Goal: Task Accomplishment & Management: Use online tool/utility

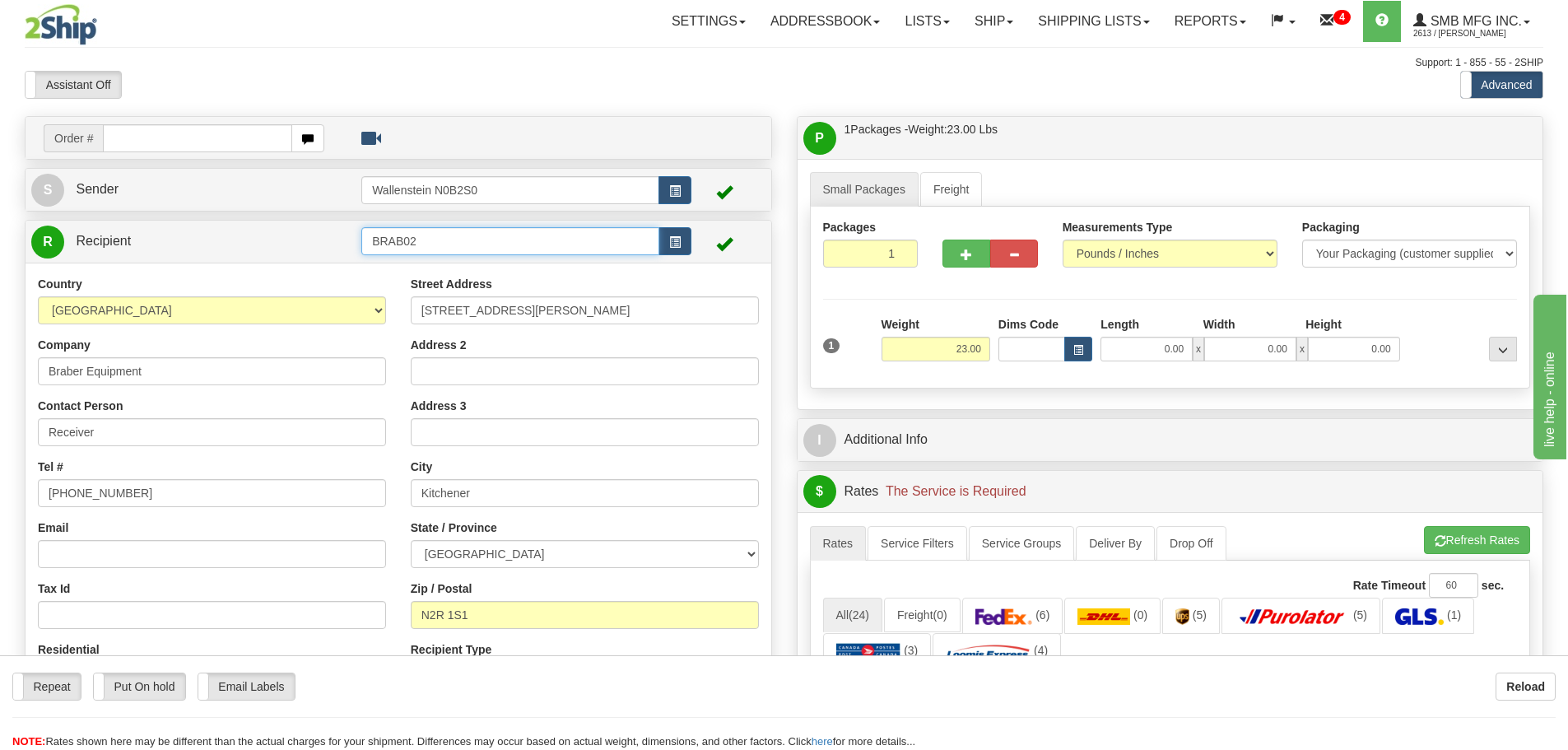
drag, startPoint x: 436, startPoint y: 239, endPoint x: 253, endPoint y: 228, distance: 183.3
click at [253, 228] on tr "R Recipient BRAB02" at bounding box center [398, 241] width 734 height 34
click at [393, 292] on div "DIXO02" at bounding box center [508, 288] width 282 height 18
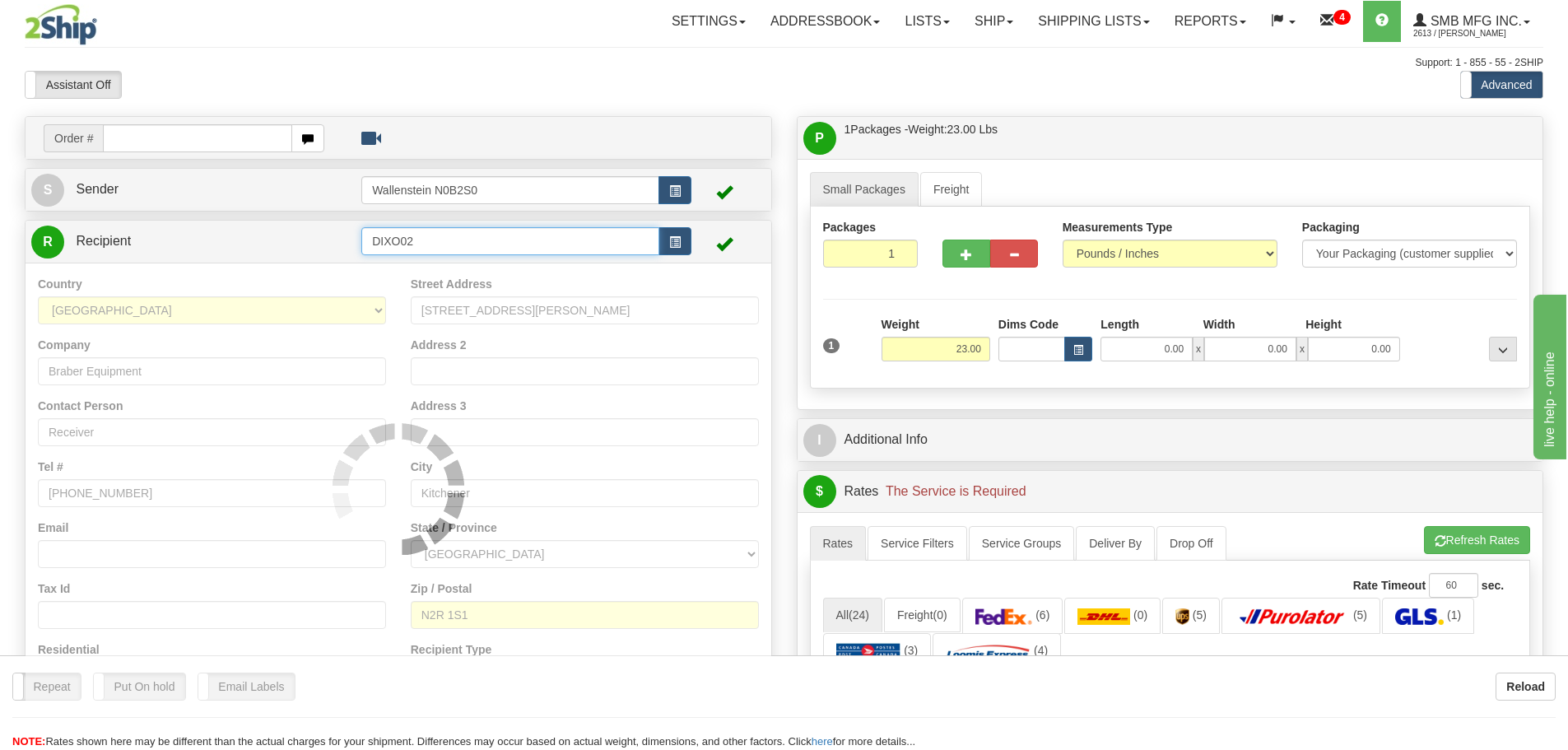
type input "DIXO02"
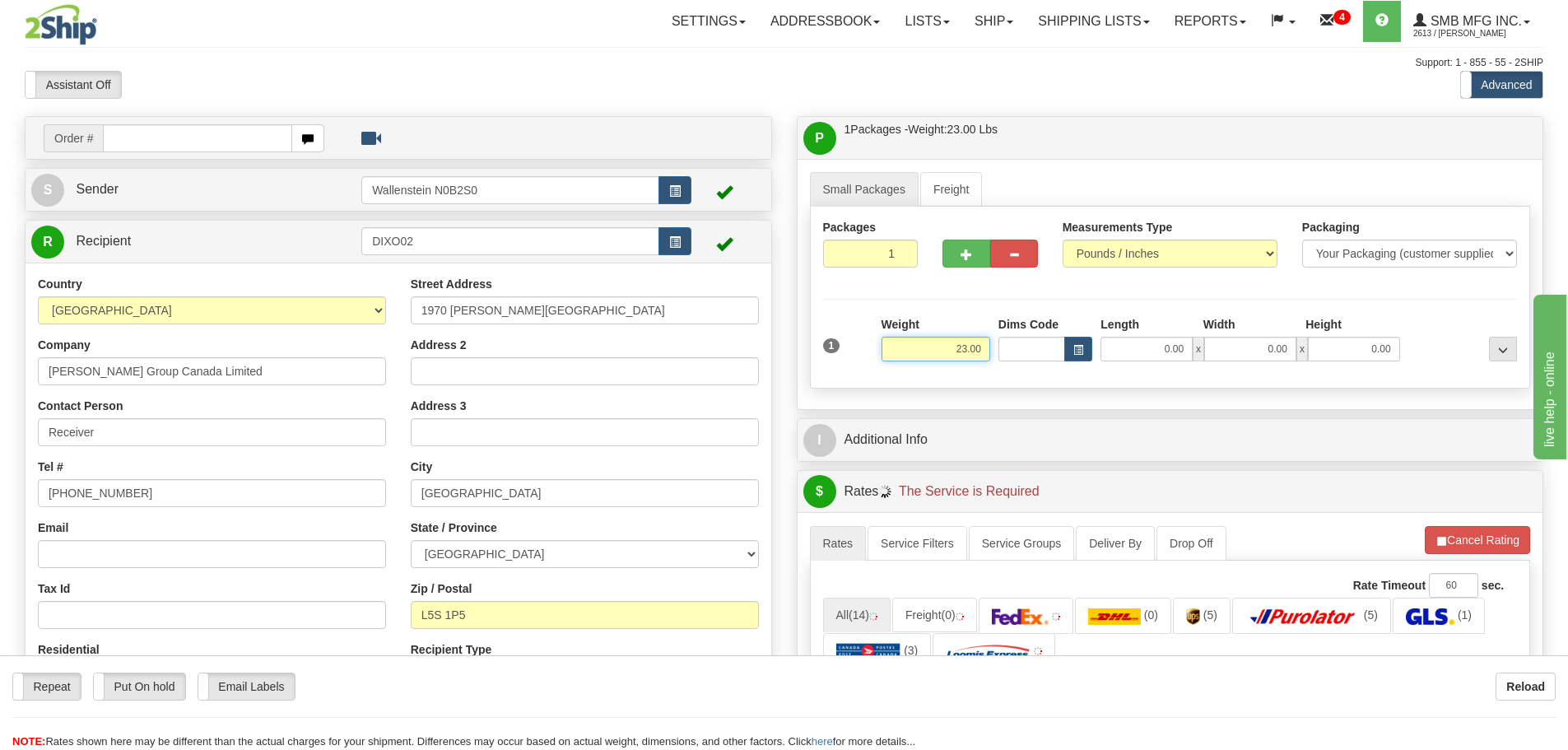
click at [927, 348] on input "23.00" at bounding box center [936, 349] width 109 height 25
type input "18.00"
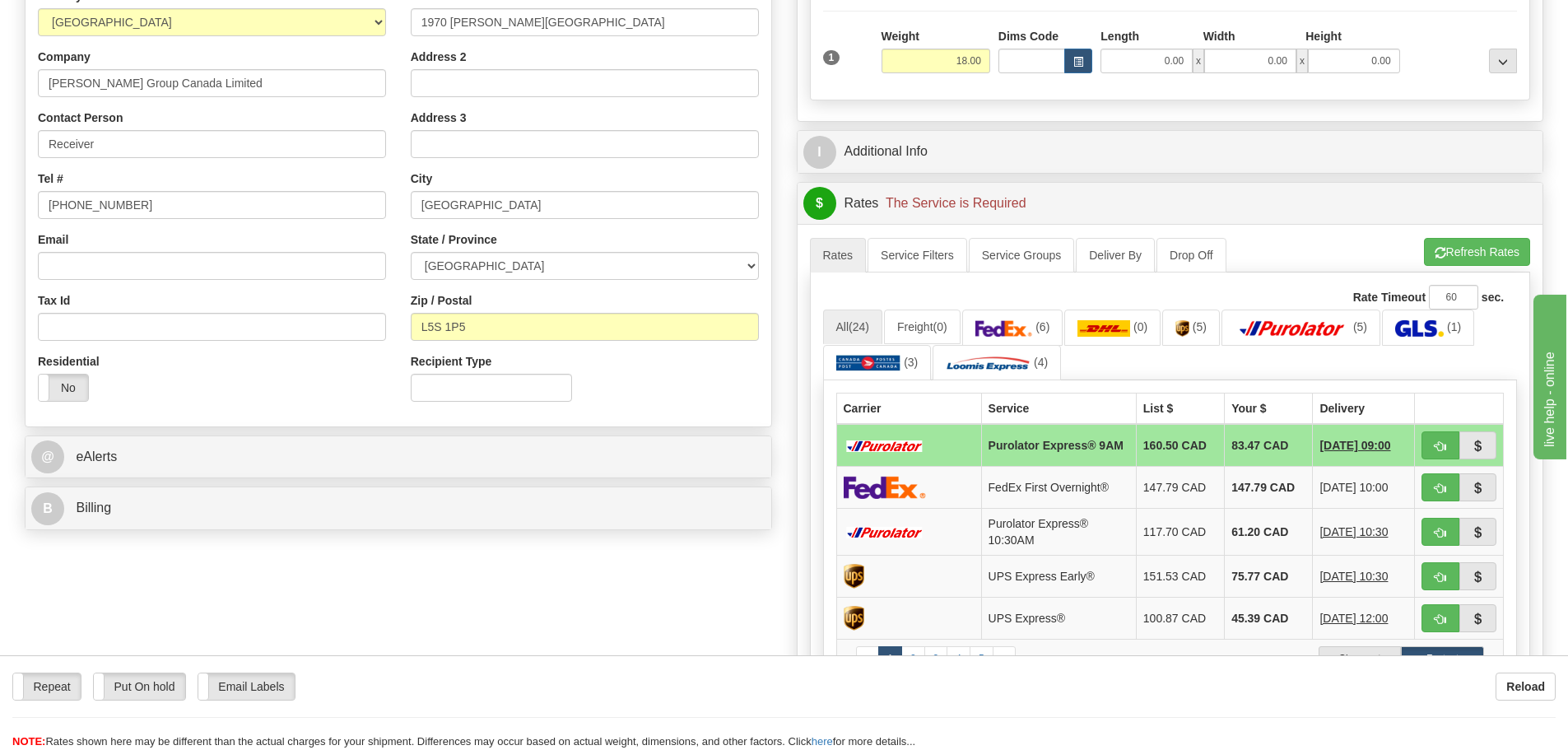
scroll to position [412, 0]
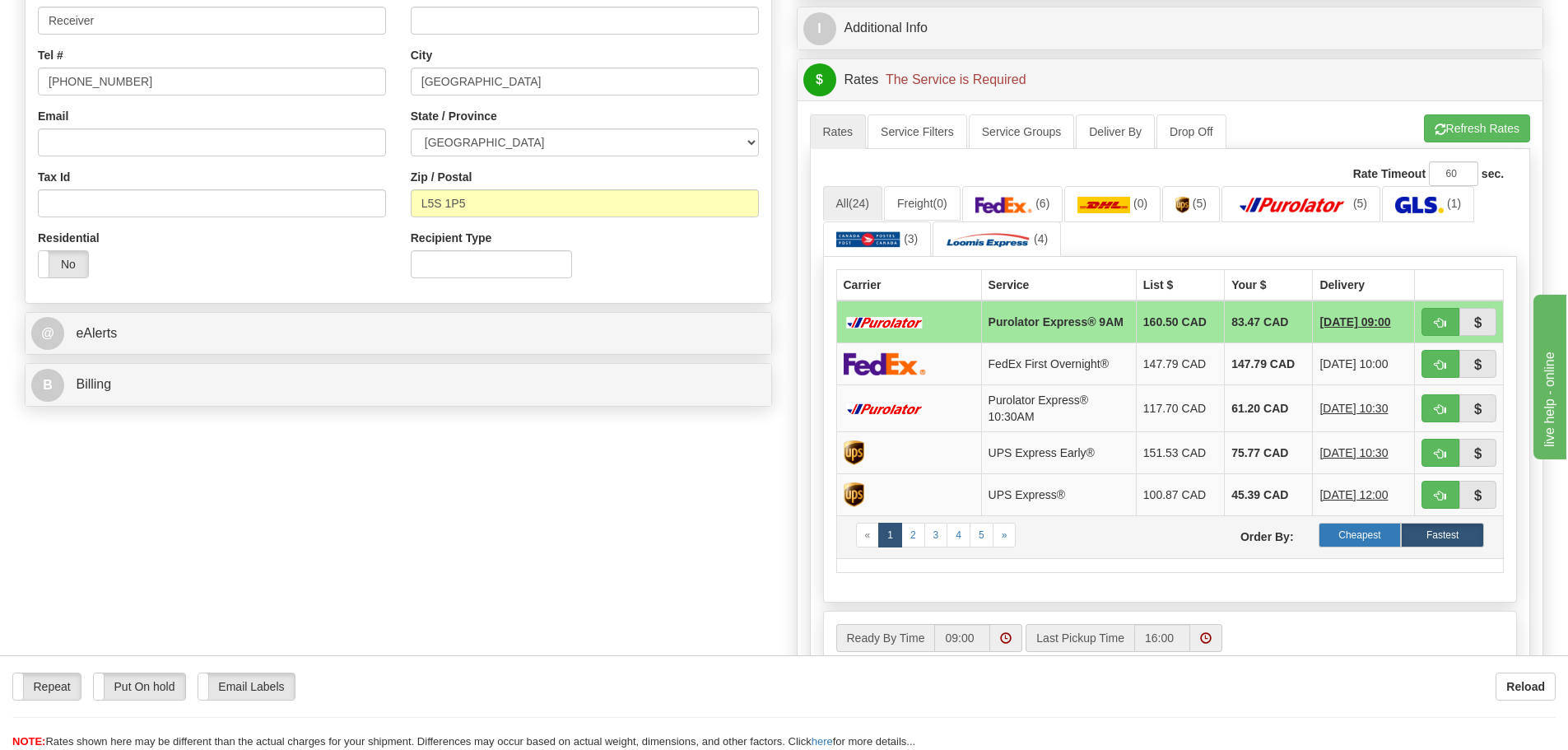
click at [1367, 538] on label "Cheapest" at bounding box center [1360, 535] width 83 height 25
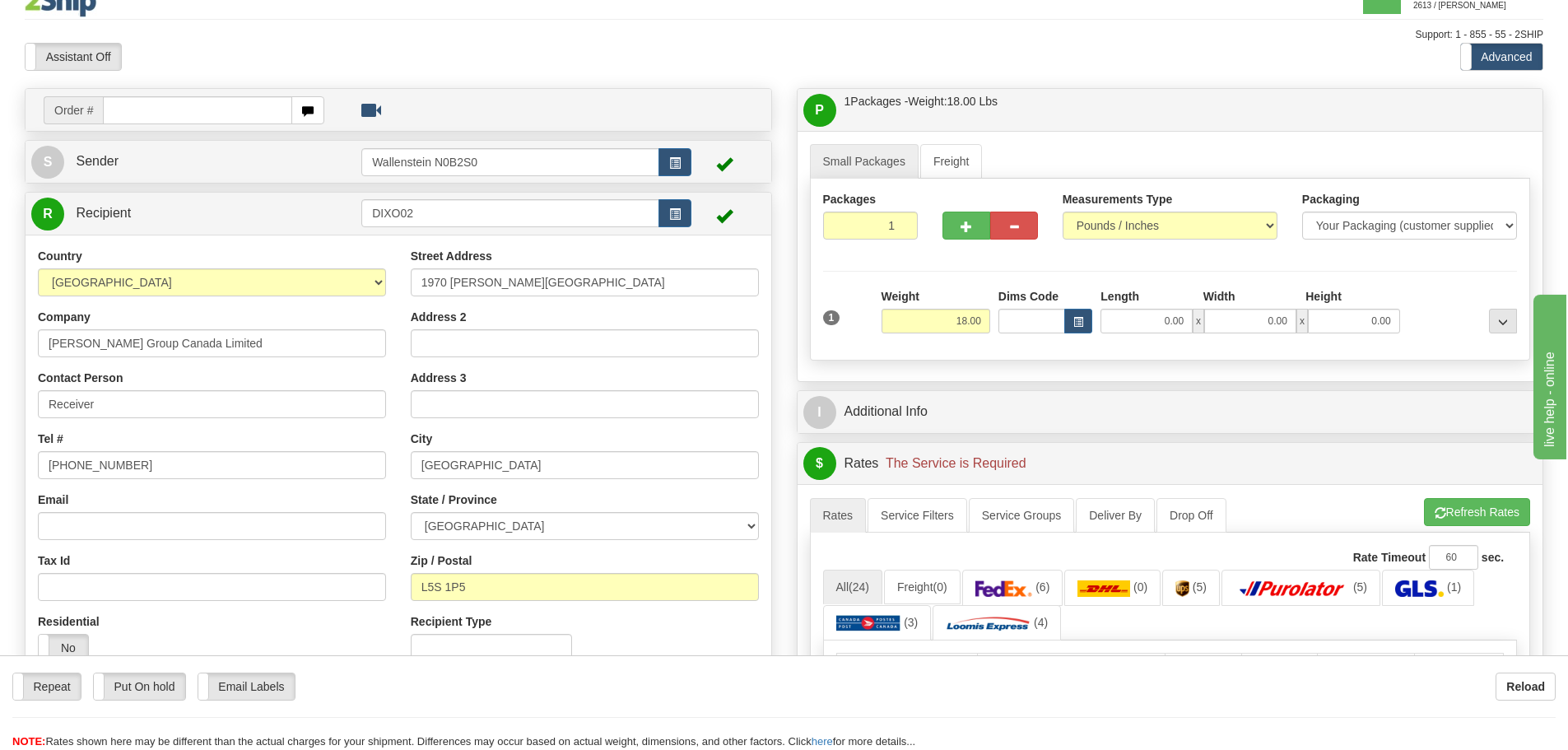
scroll to position [0, 0]
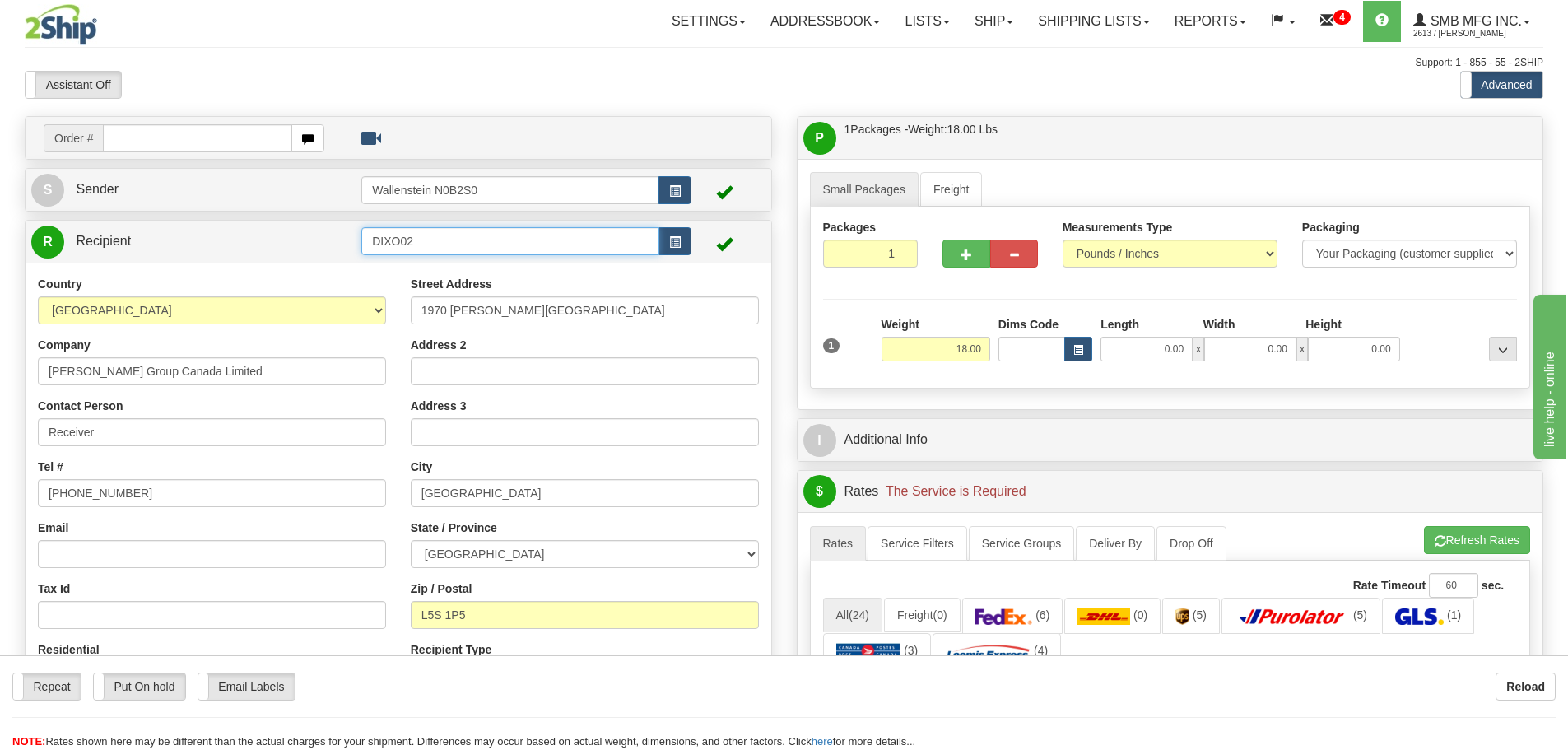
drag, startPoint x: 436, startPoint y: 243, endPoint x: 302, endPoint y: 242, distance: 134.0
click at [303, 242] on tr "R Recipient DIXO02" at bounding box center [398, 241] width 734 height 34
click at [395, 265] on div "ACRO01" at bounding box center [508, 266] width 282 height 18
type input "ACRO01"
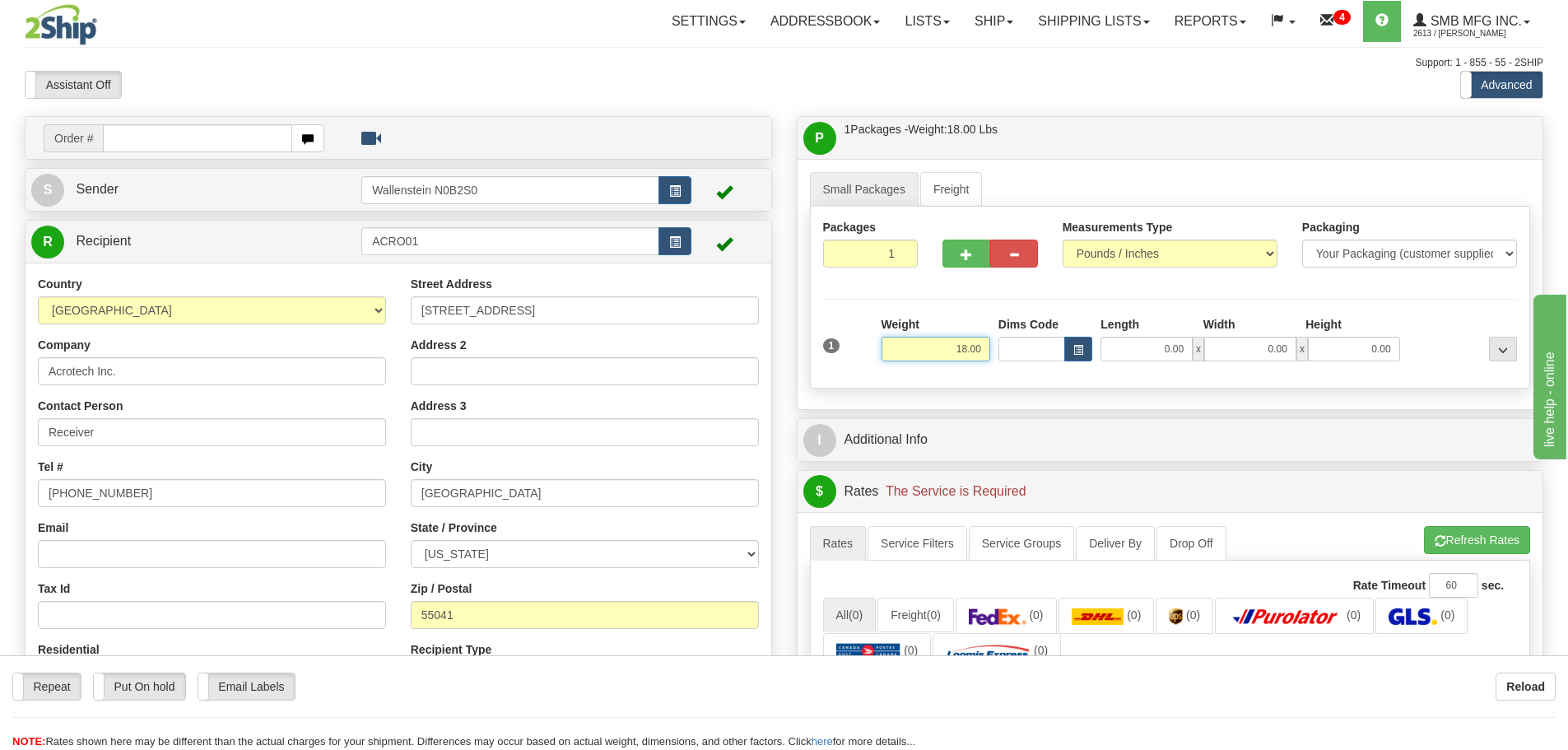
click at [931, 356] on input "18.00" at bounding box center [936, 349] width 109 height 25
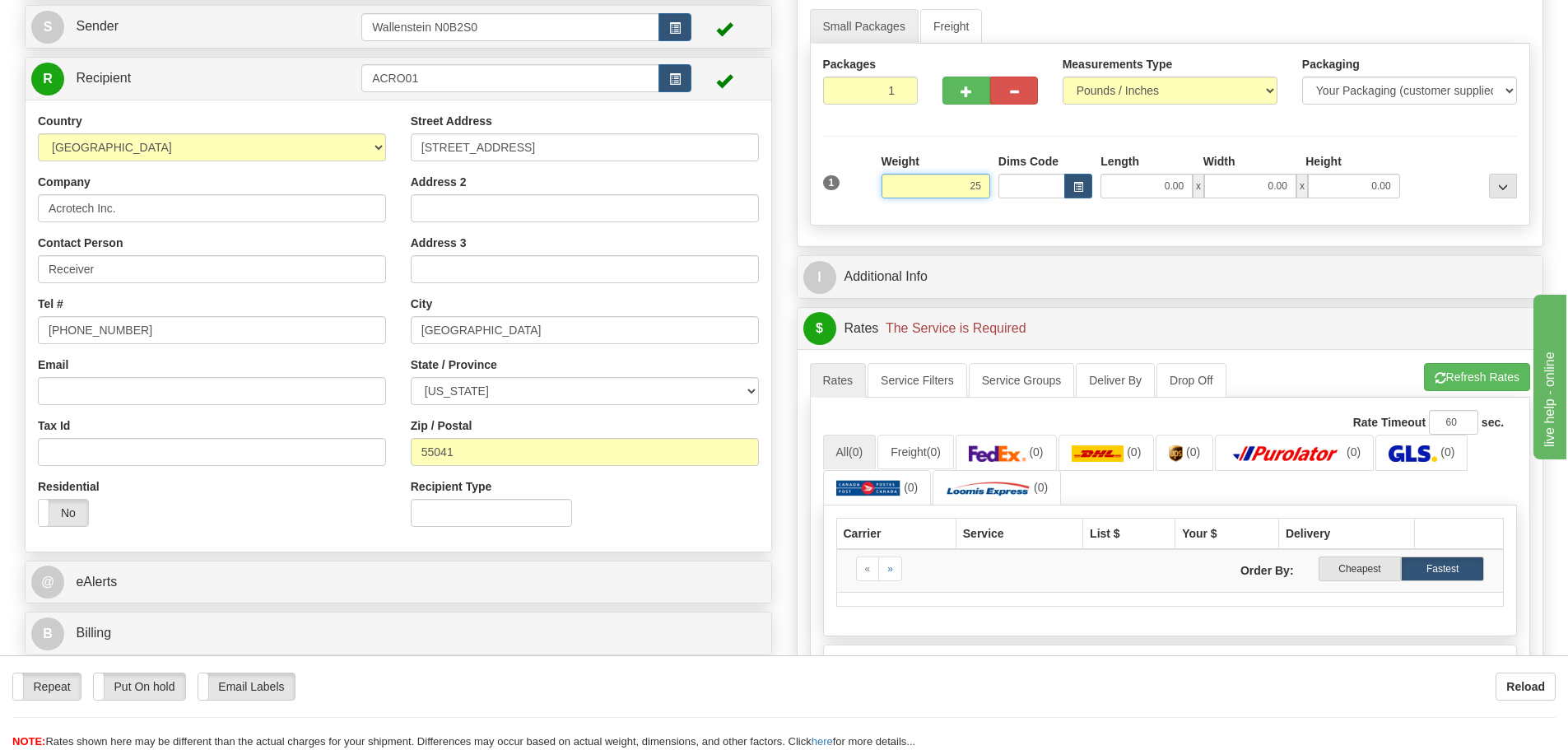
scroll to position [164, 0]
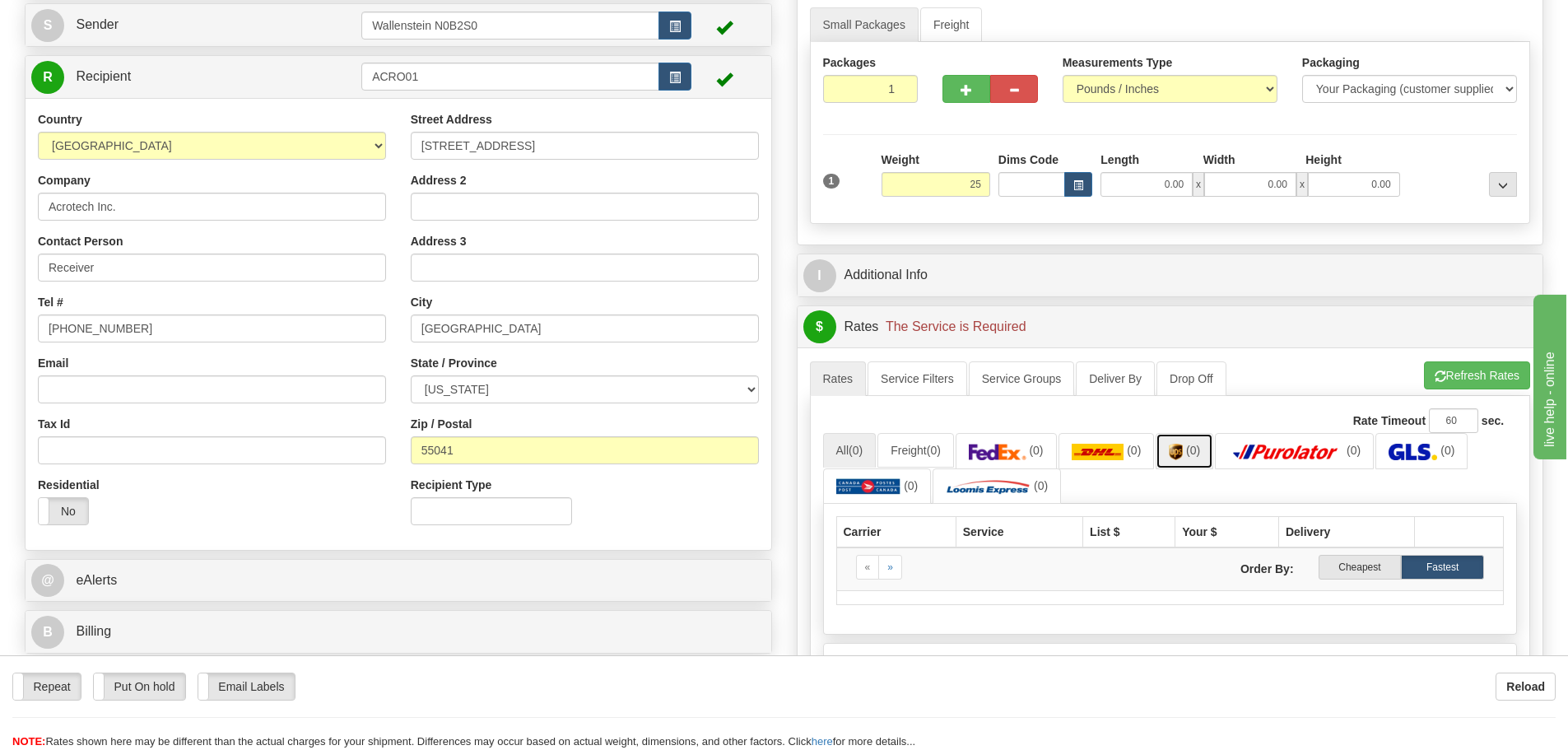
type input "25.00"
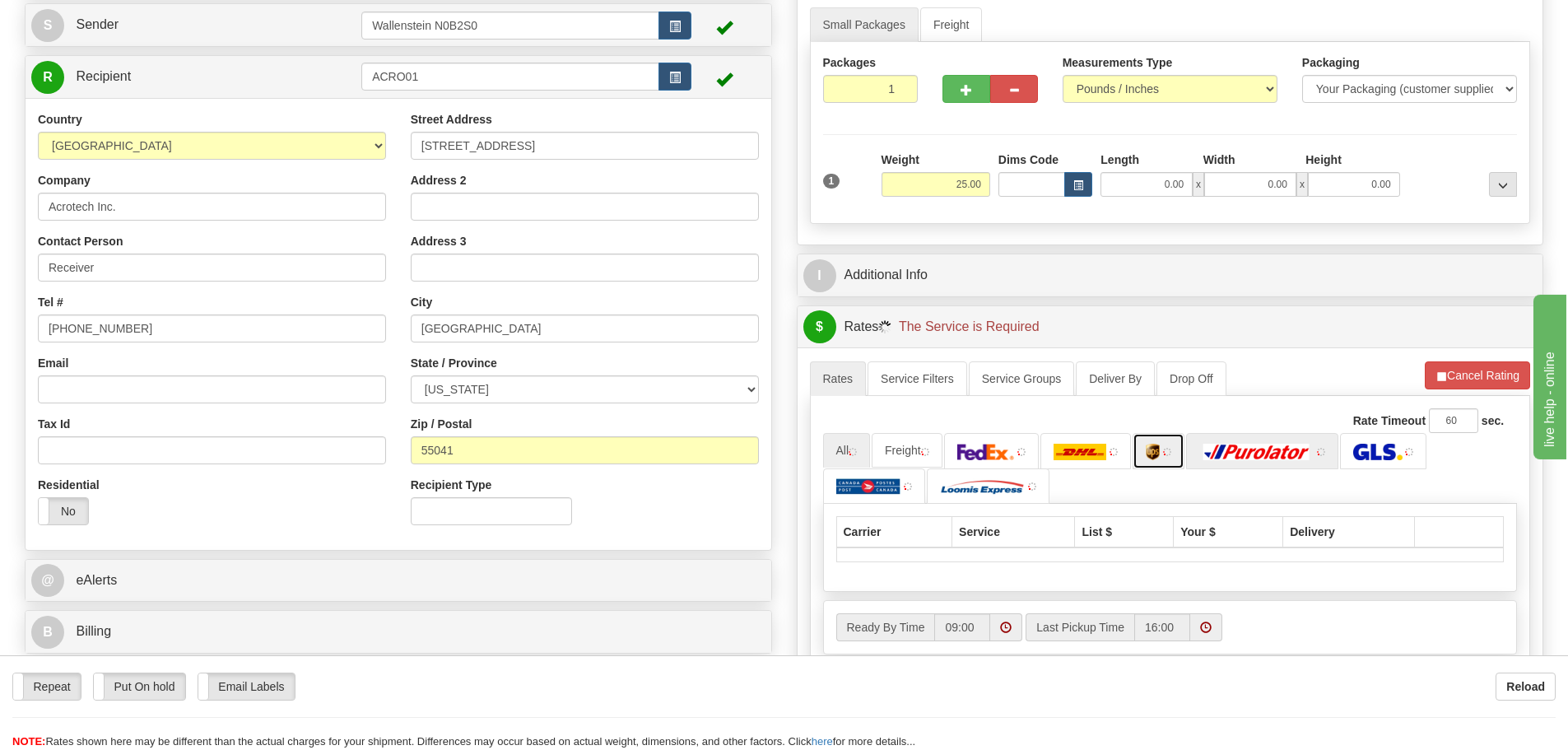
click at [1192, 455] on ul "All Freight" at bounding box center [1170, 469] width 694 height 71
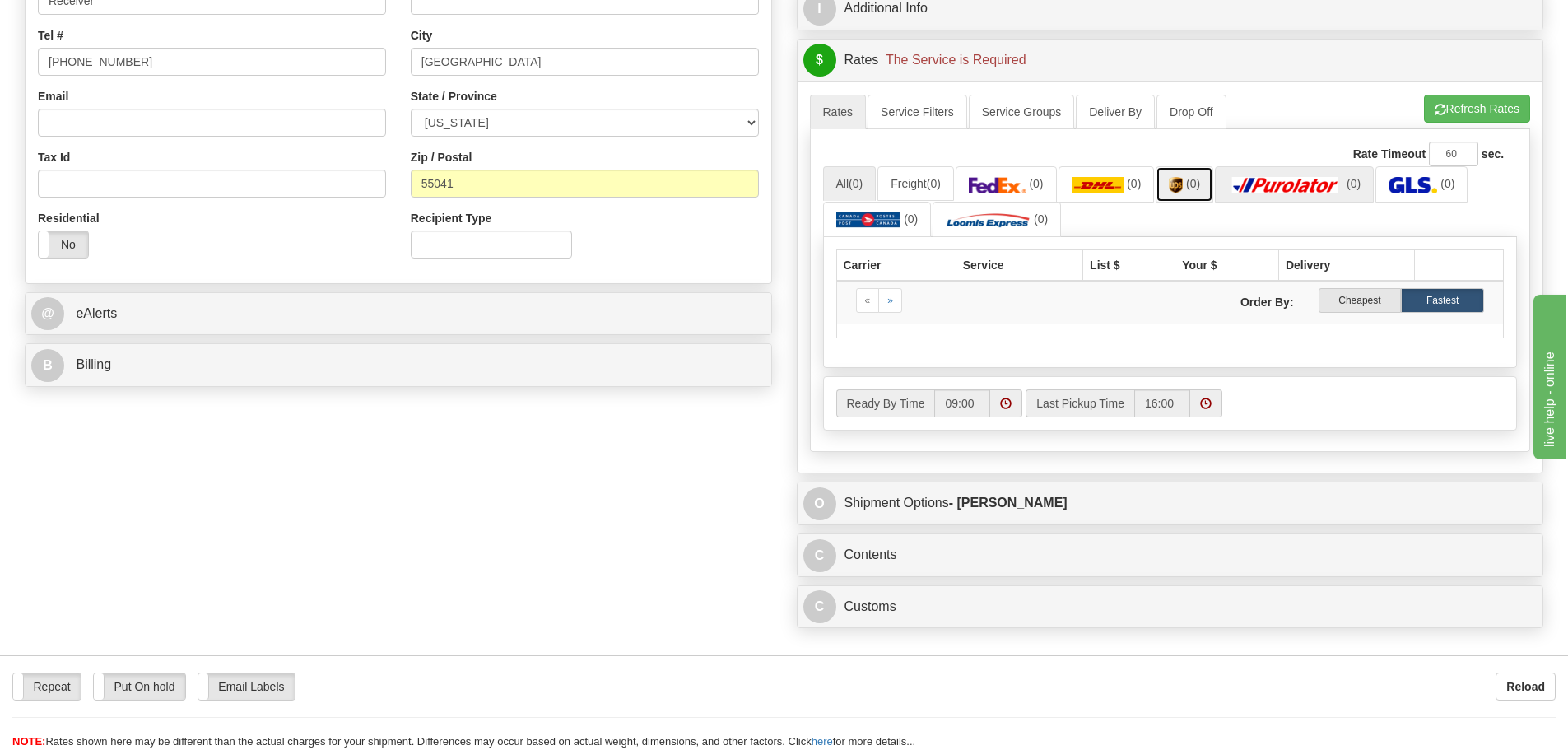
scroll to position [576, 0]
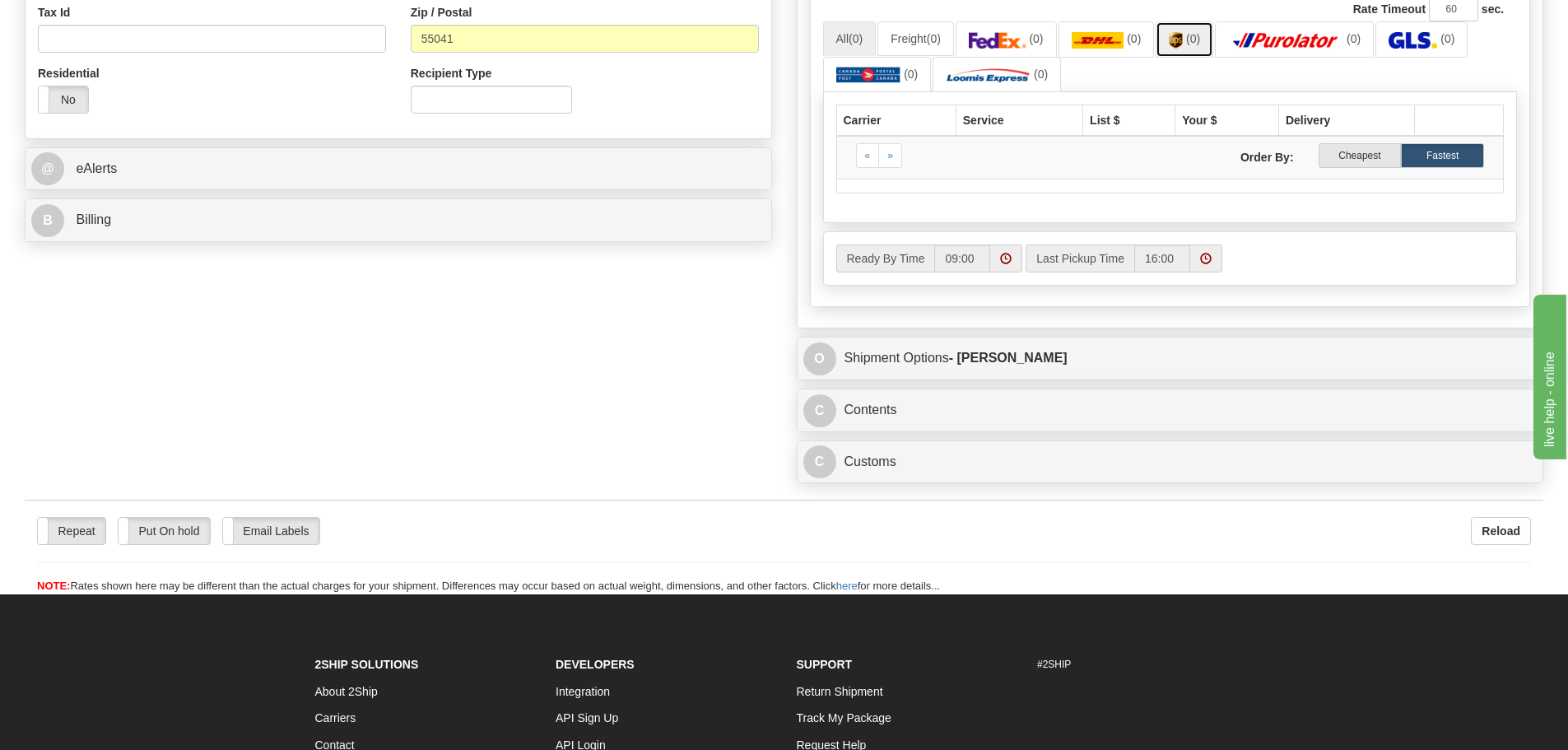
click at [1190, 39] on link "(0)" at bounding box center [1184, 39] width 58 height 35
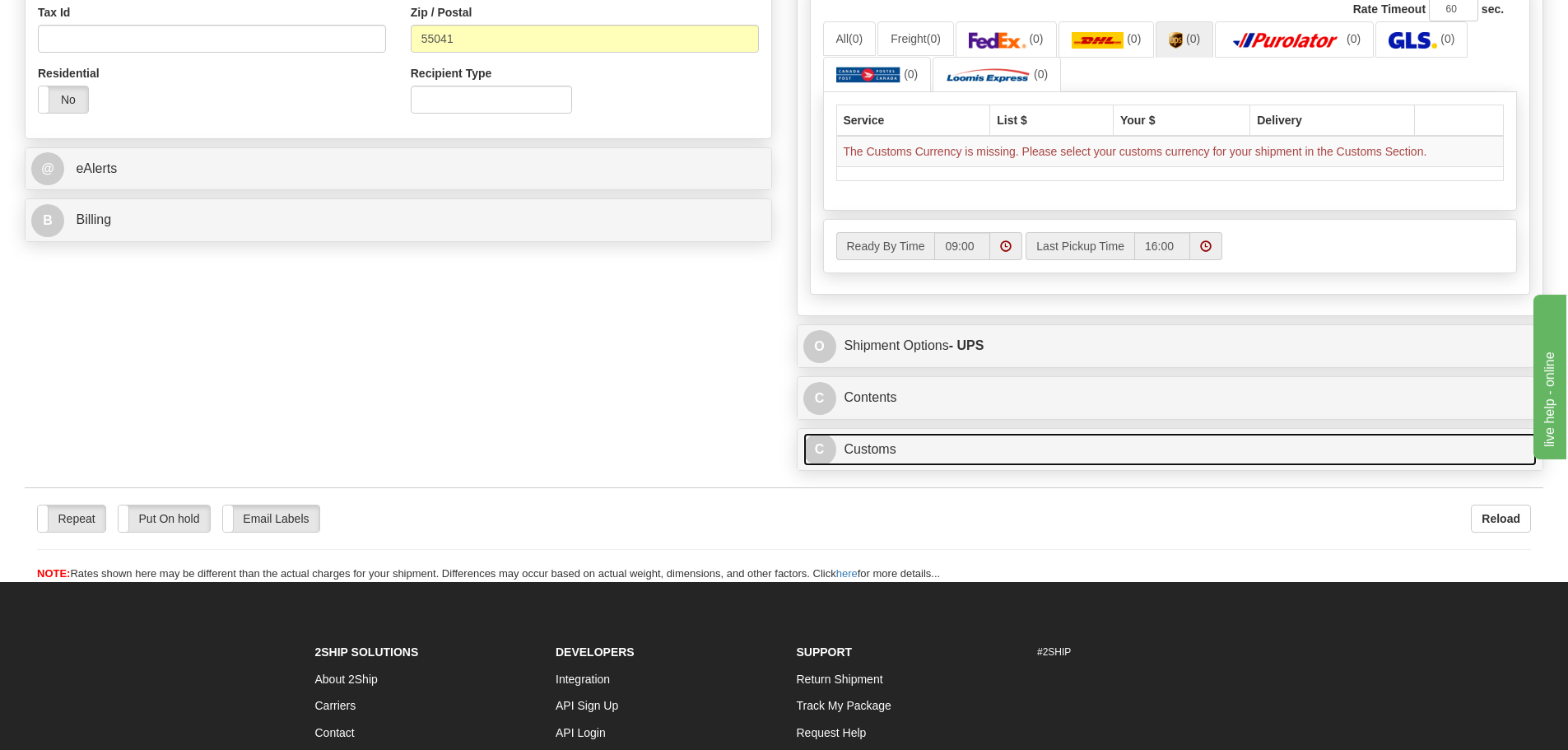
click at [964, 448] on link "C Customs" at bounding box center [1170, 450] width 734 height 34
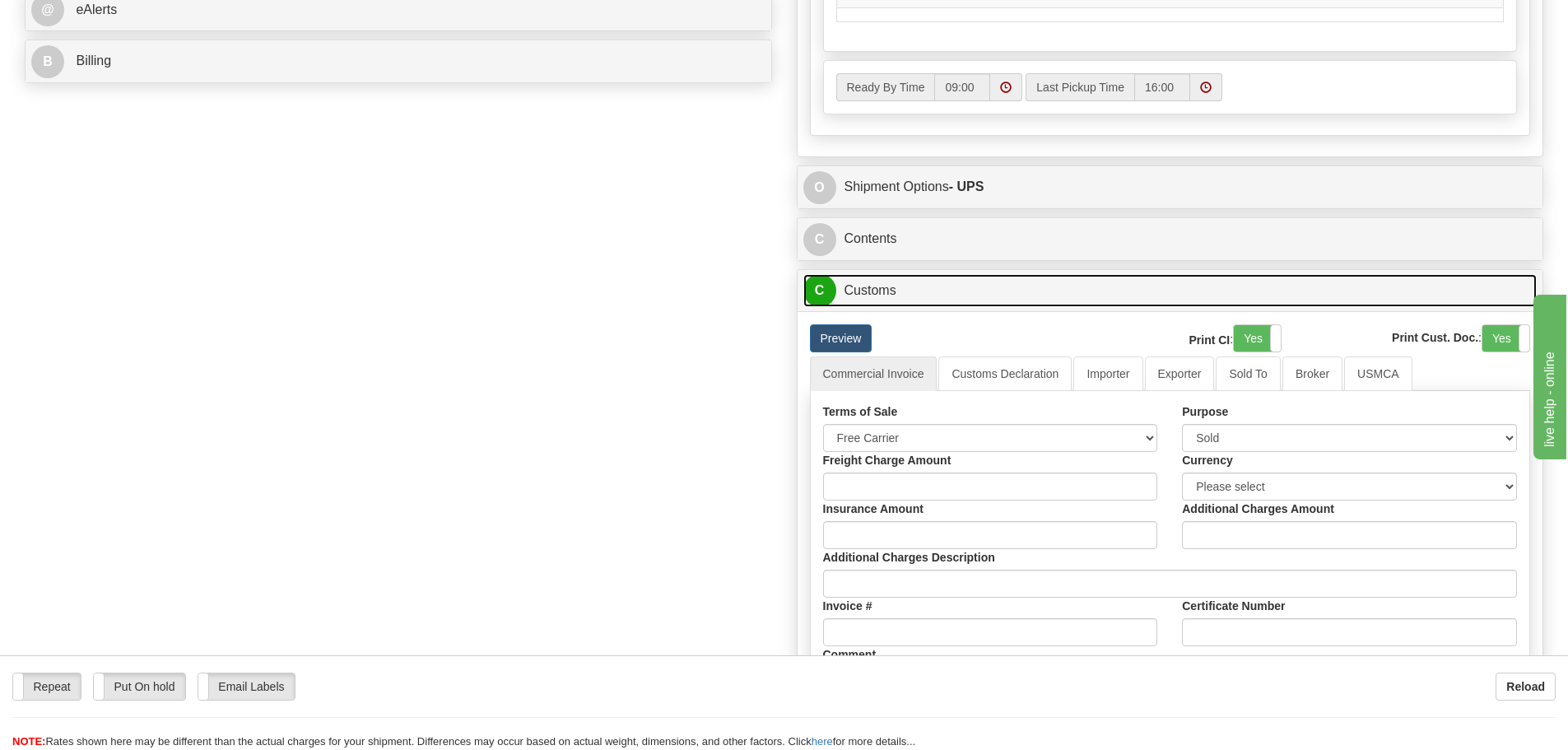
scroll to position [741, 0]
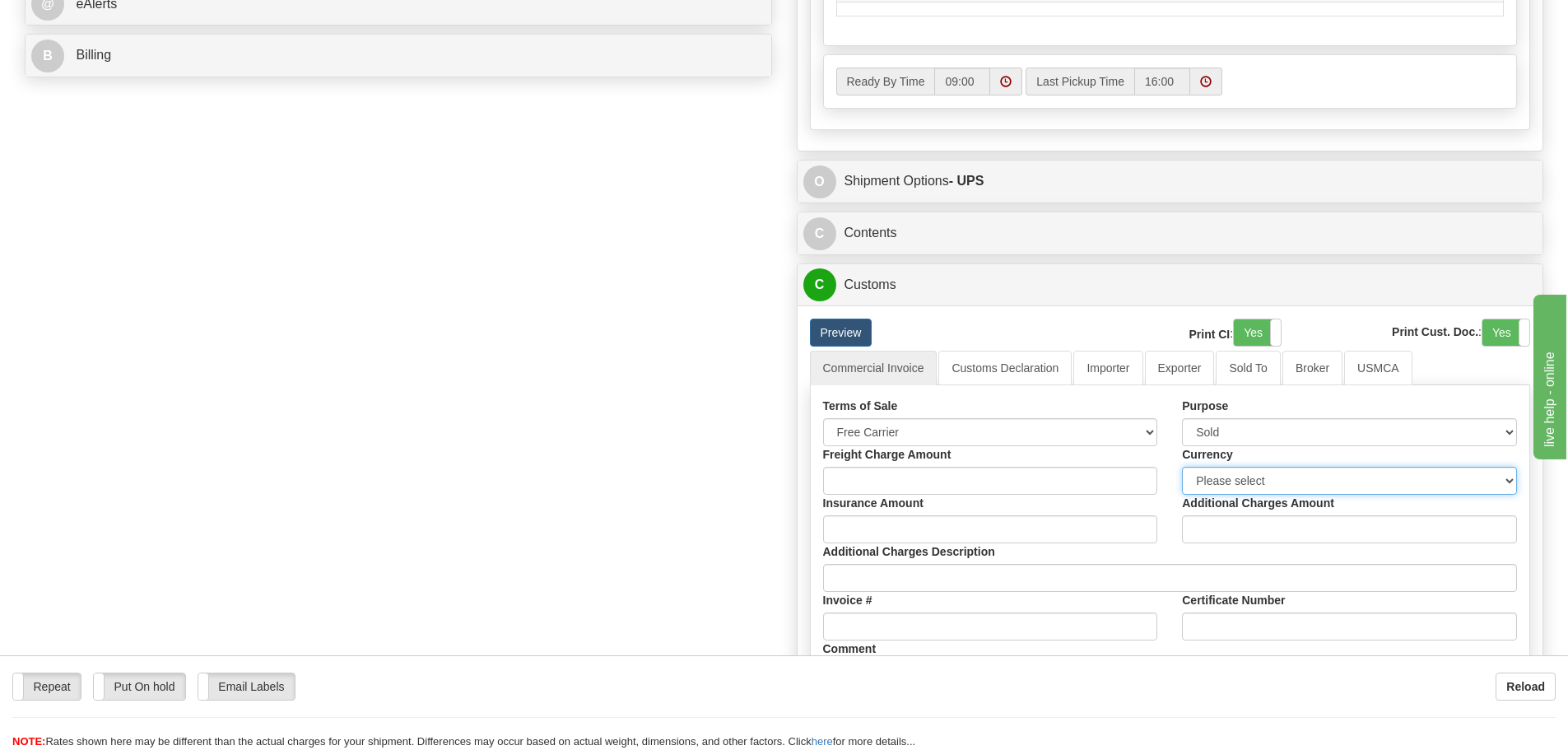
click at [1227, 479] on select "Please select CAD USD EUR ZAR [PERSON_NAME] ARN AUD AUS AWG BBD BFR BGN BHD BMD…" at bounding box center [1349, 481] width 335 height 28
select select "0"
click at [1182, 467] on select "Please select CAD USD EUR ZAR [PERSON_NAME] ARN AUD AUS AWG BBD BFR BGN BHD BMD…" at bounding box center [1349, 481] width 335 height 28
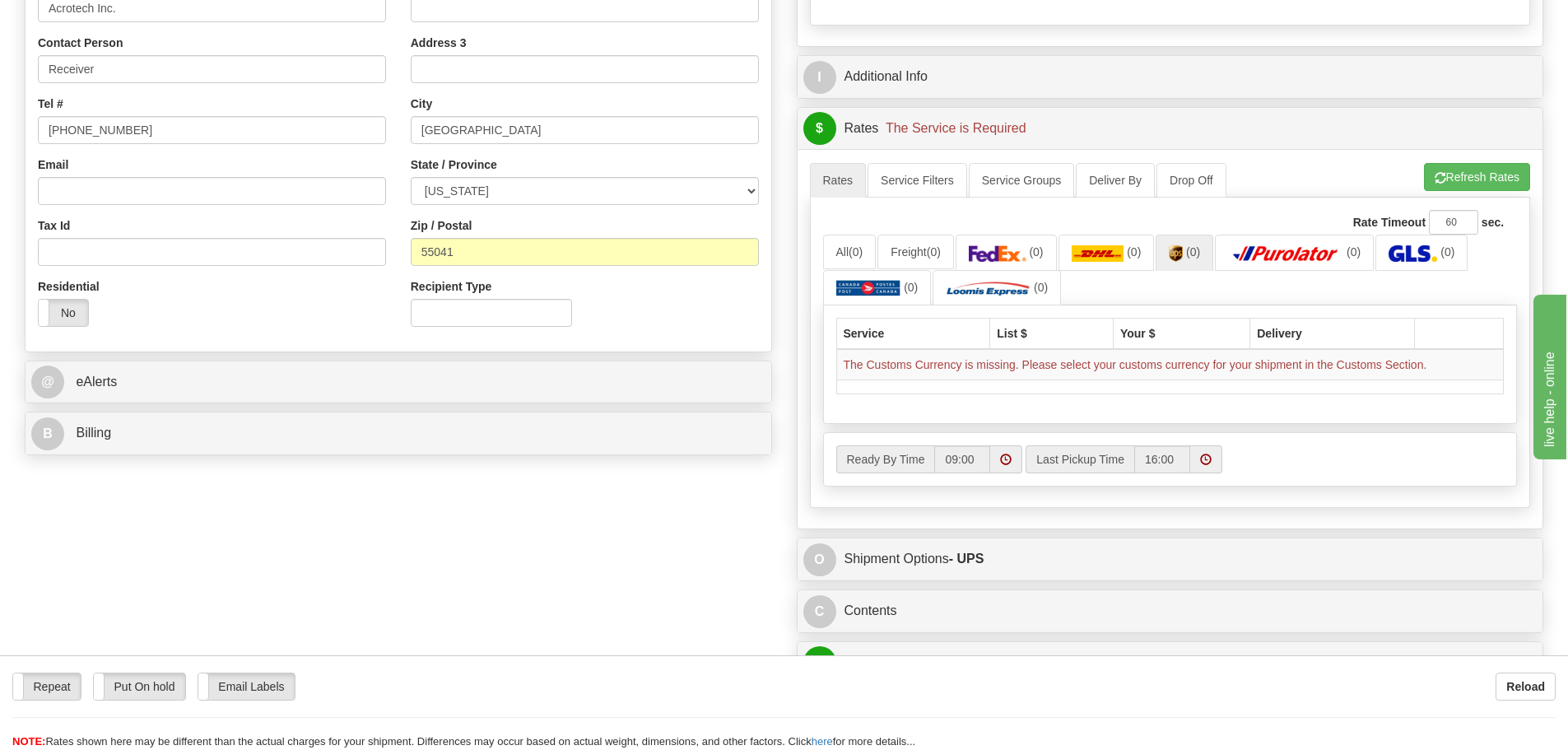
scroll to position [330, 0]
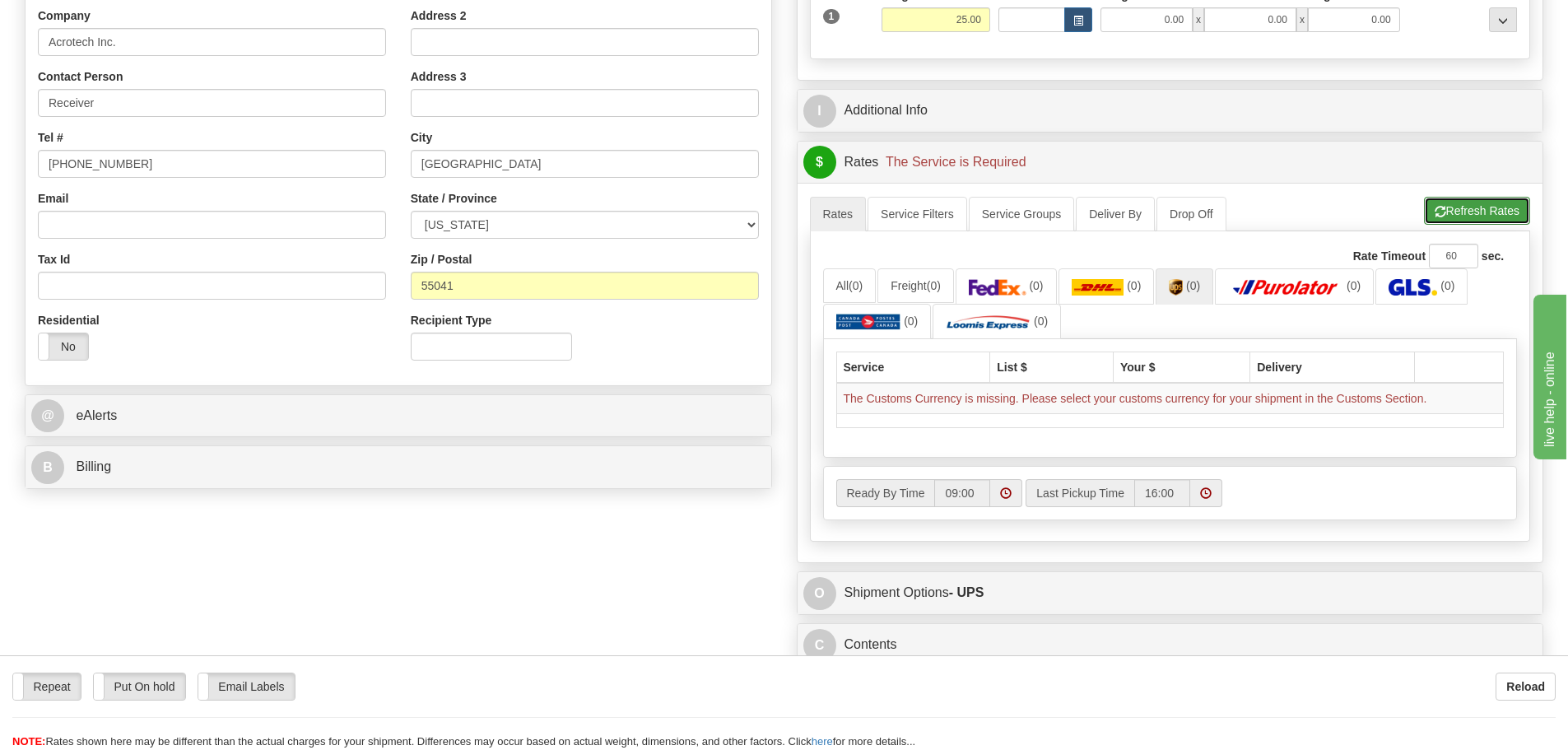
click at [1482, 208] on button "Refresh Rates" at bounding box center [1477, 210] width 106 height 28
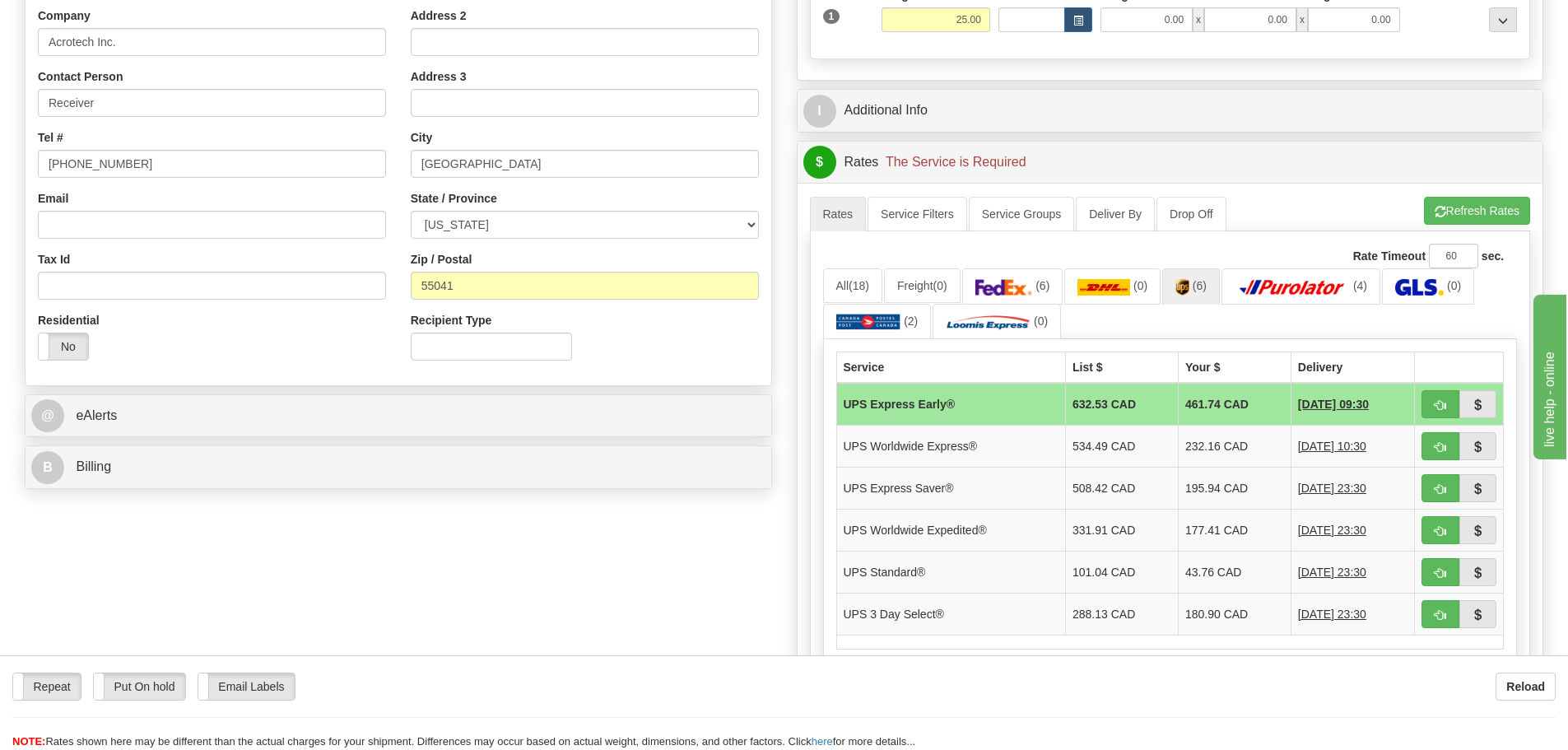
scroll to position [0, 0]
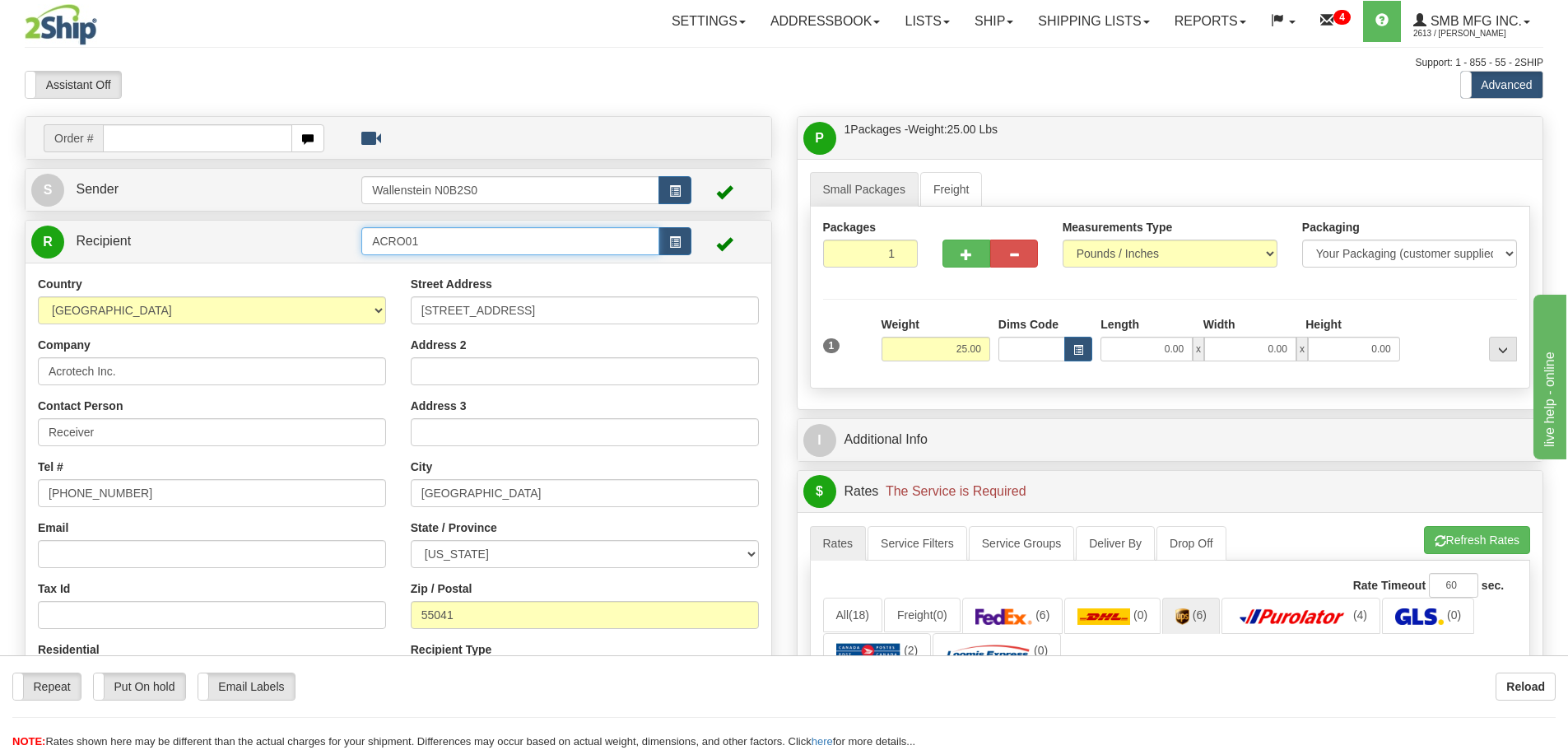
drag, startPoint x: 441, startPoint y: 244, endPoint x: 250, endPoint y: 234, distance: 191.3
click at [250, 234] on tr "R Recipient ACRO01" at bounding box center [398, 241] width 734 height 34
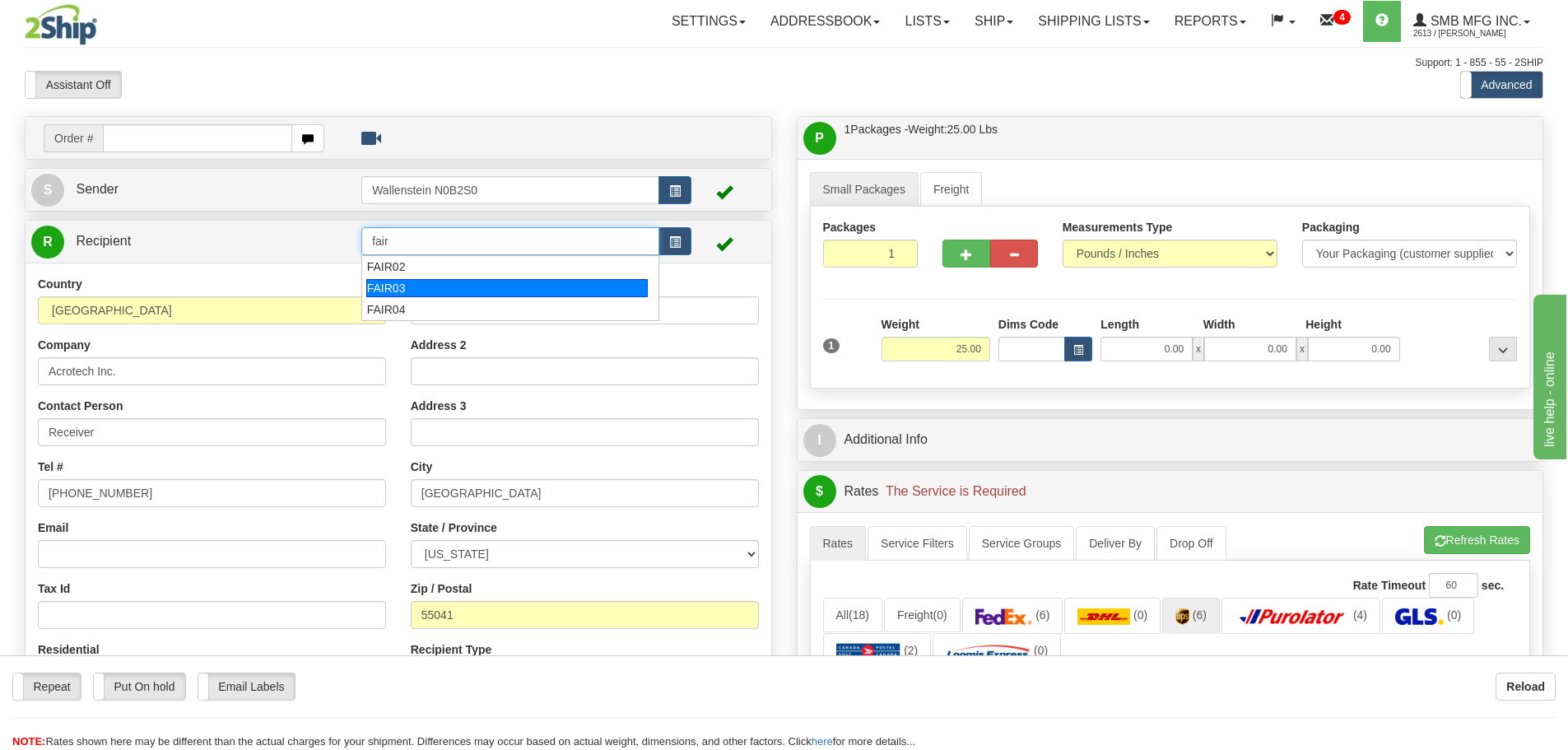
click at [398, 288] on div "FAIR03" at bounding box center [508, 288] width 282 height 18
type input "FAIR03"
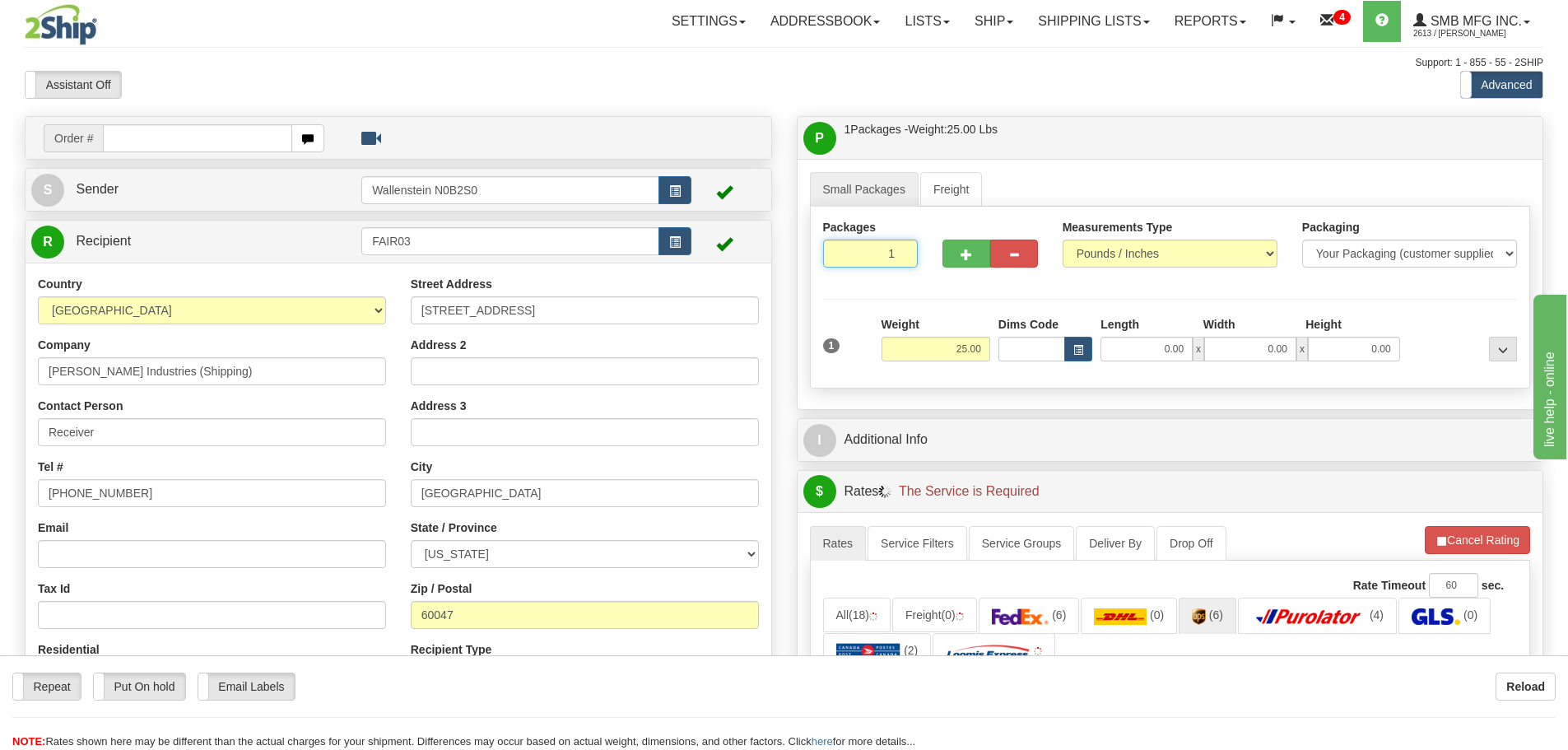
click at [876, 257] on input "1" at bounding box center [871, 253] width 95 height 28
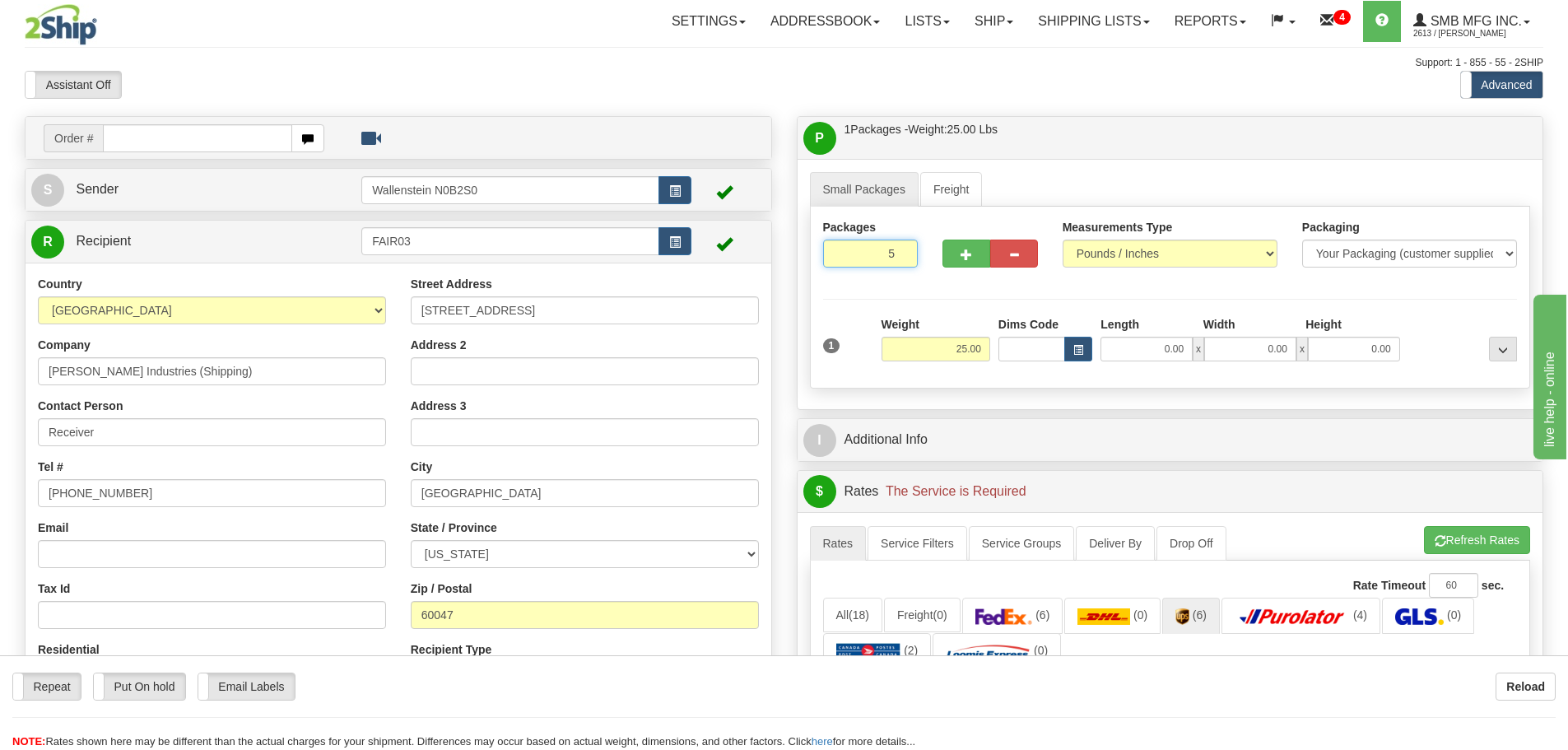
type input "5"
click at [948, 346] on div "Packages 5 1 Measurements Type" at bounding box center [1171, 298] width 721 height 182
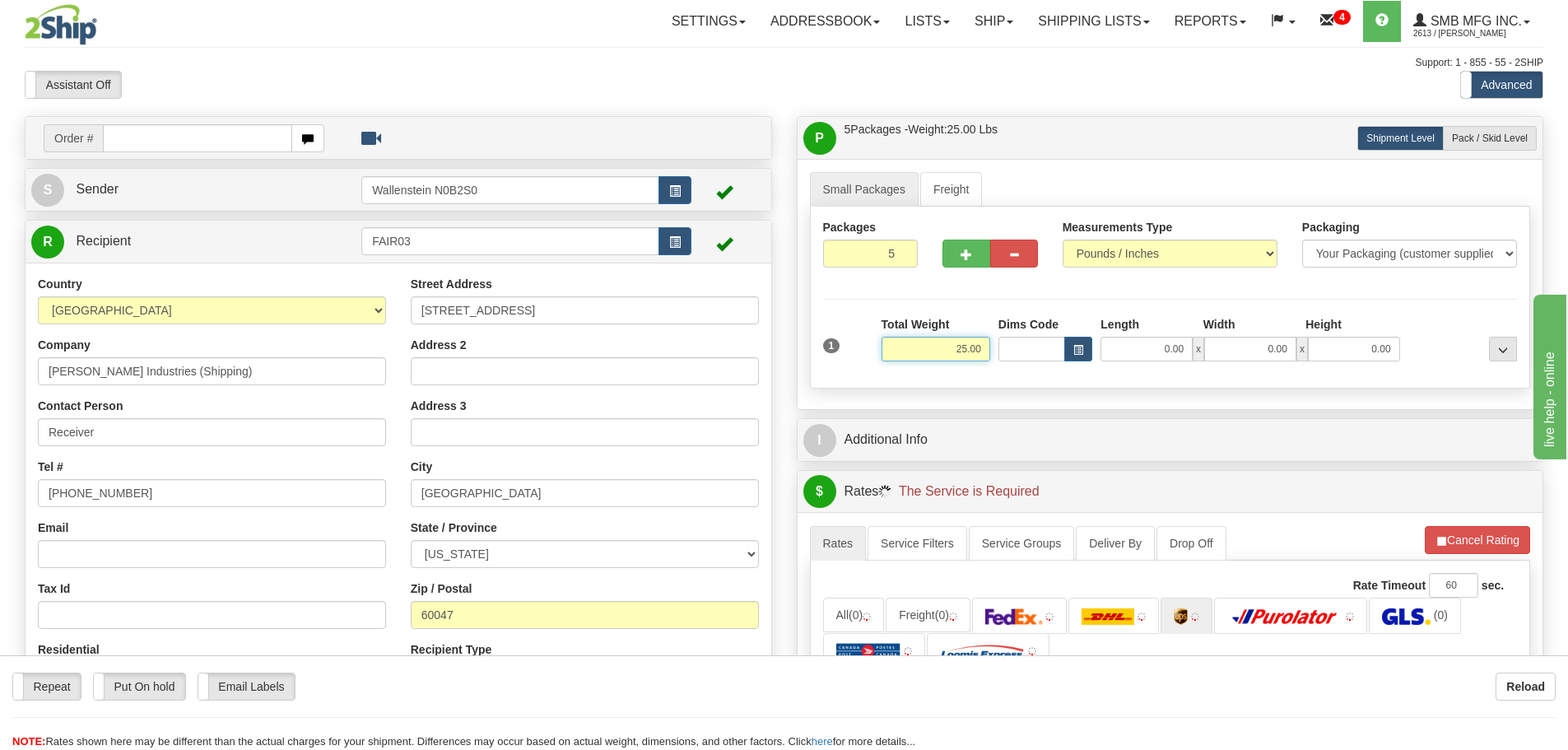
click at [948, 346] on input "25.00" at bounding box center [936, 349] width 109 height 25
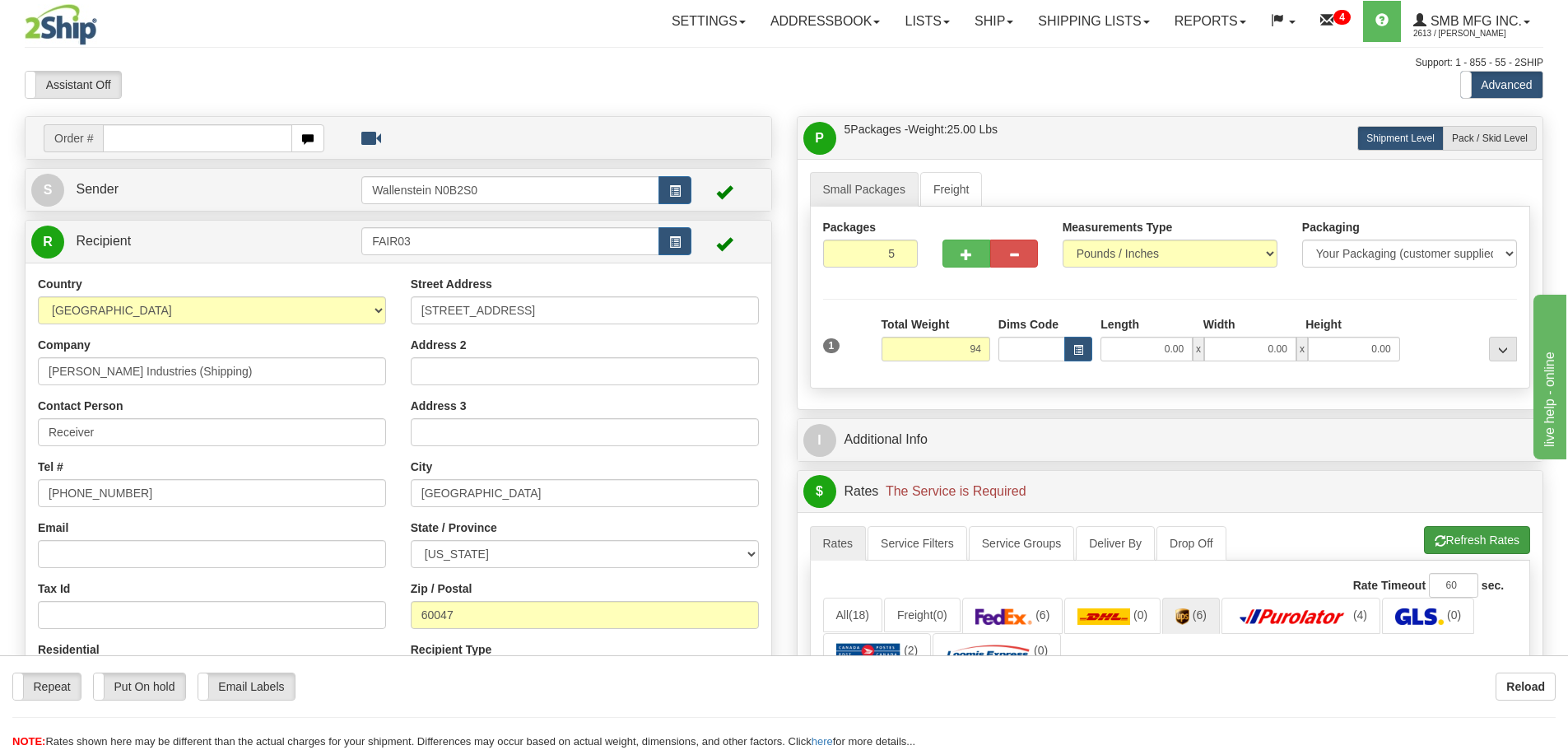
type input "94.00"
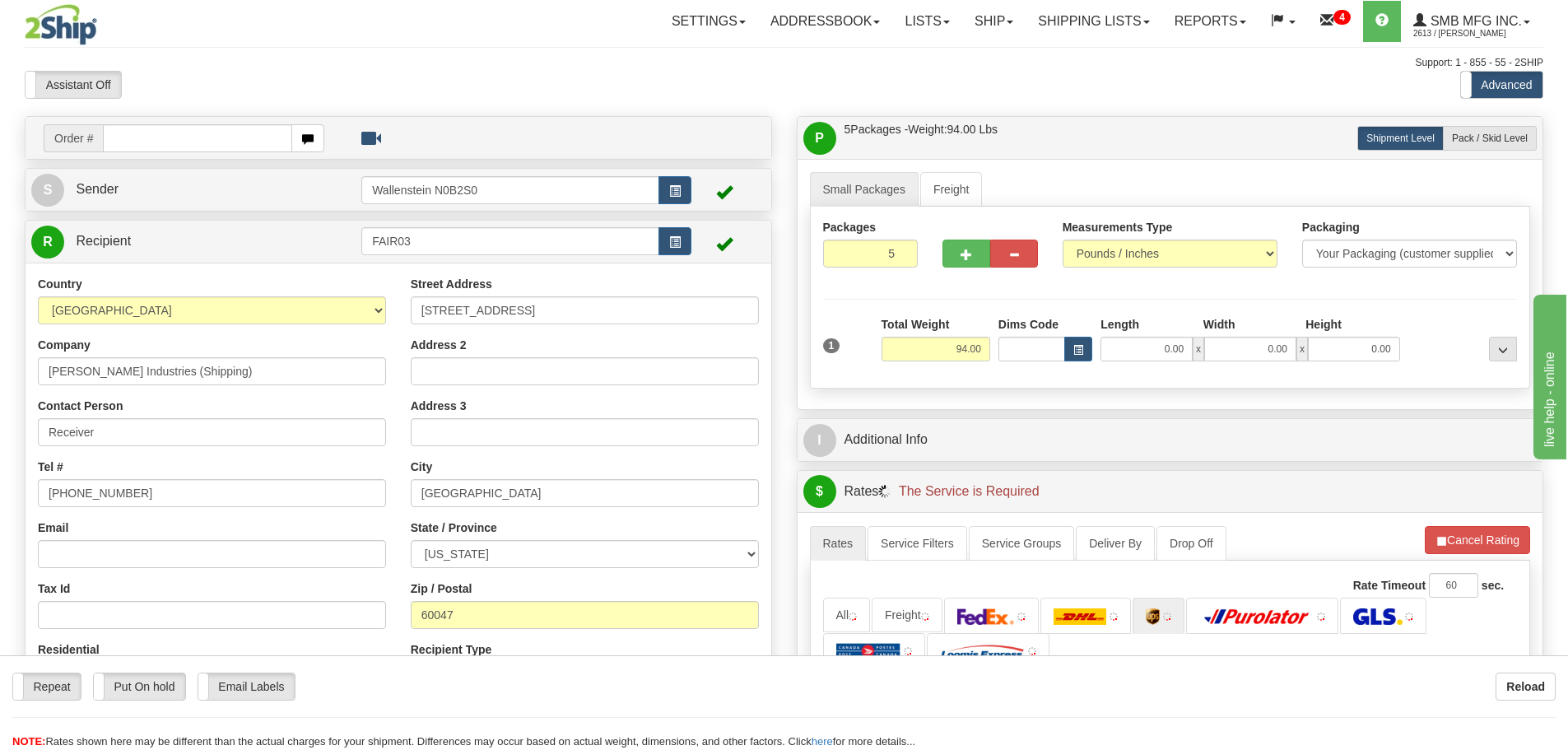
click at [1449, 538] on li "Refresh Rates Cancel Rating" at bounding box center [1478, 540] width 106 height 28
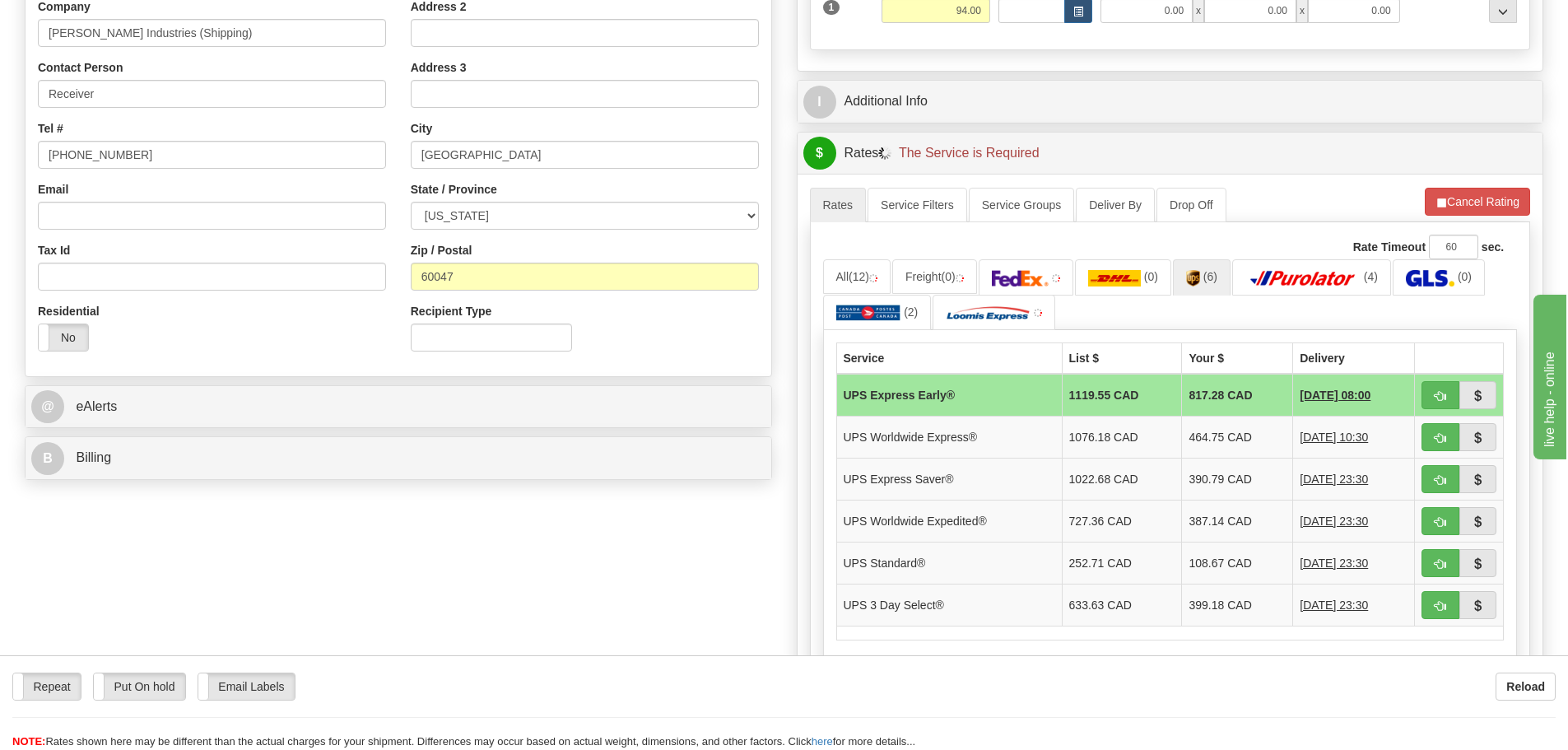
scroll to position [494, 0]
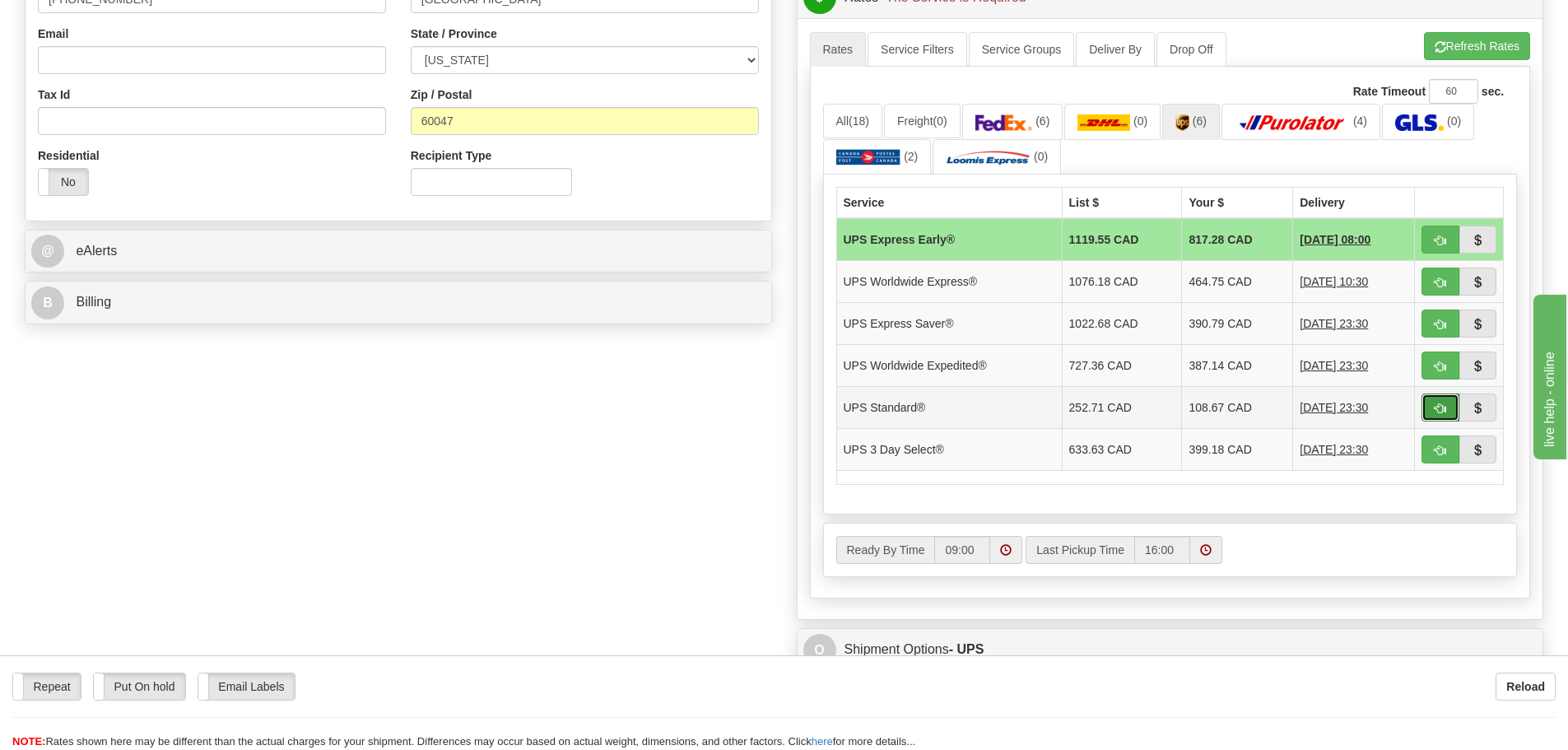
click at [1439, 409] on span "button" at bounding box center [1440, 408] width 11 height 10
type input "11"
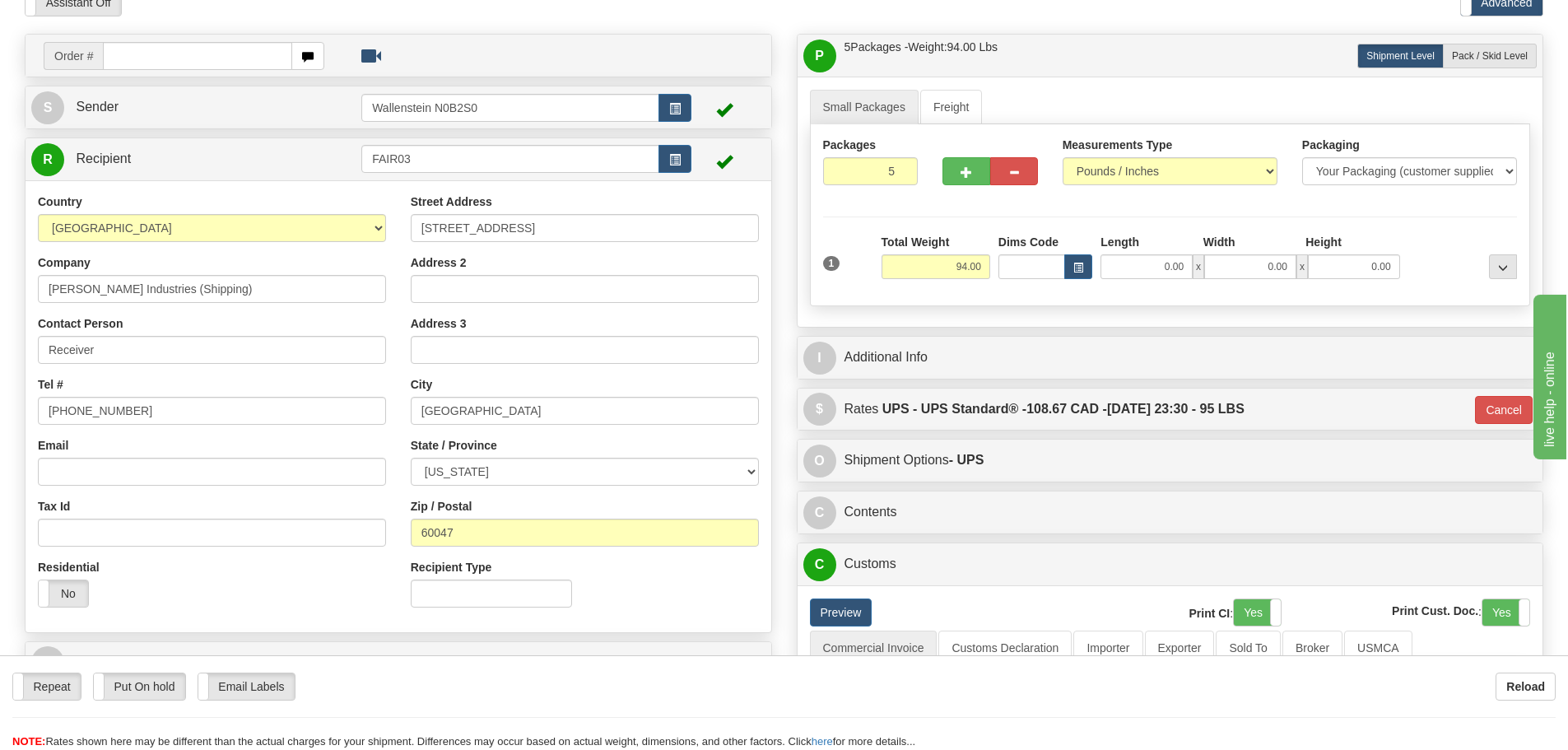
scroll to position [0, 0]
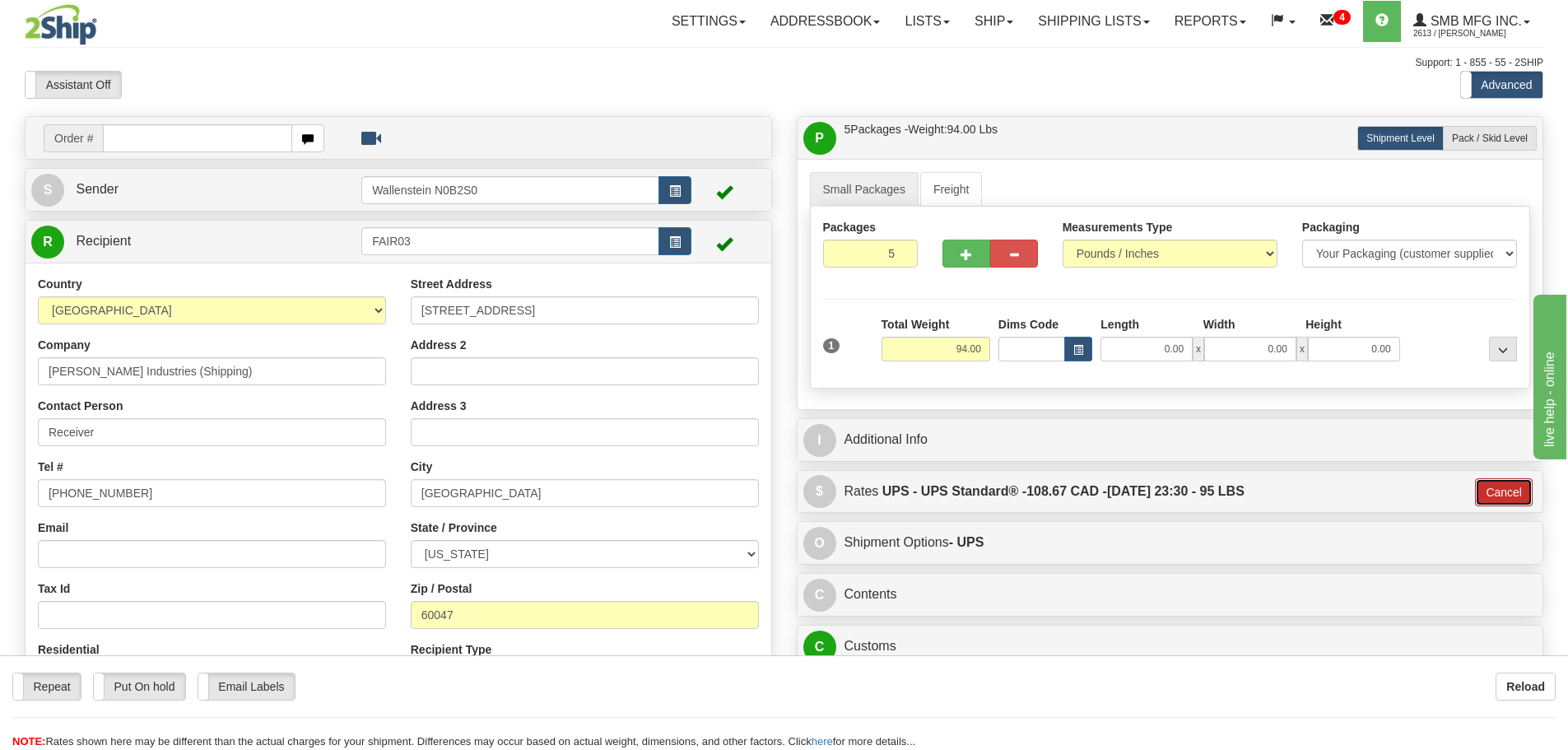
click at [1496, 488] on button "Cancel" at bounding box center [1504, 492] width 58 height 28
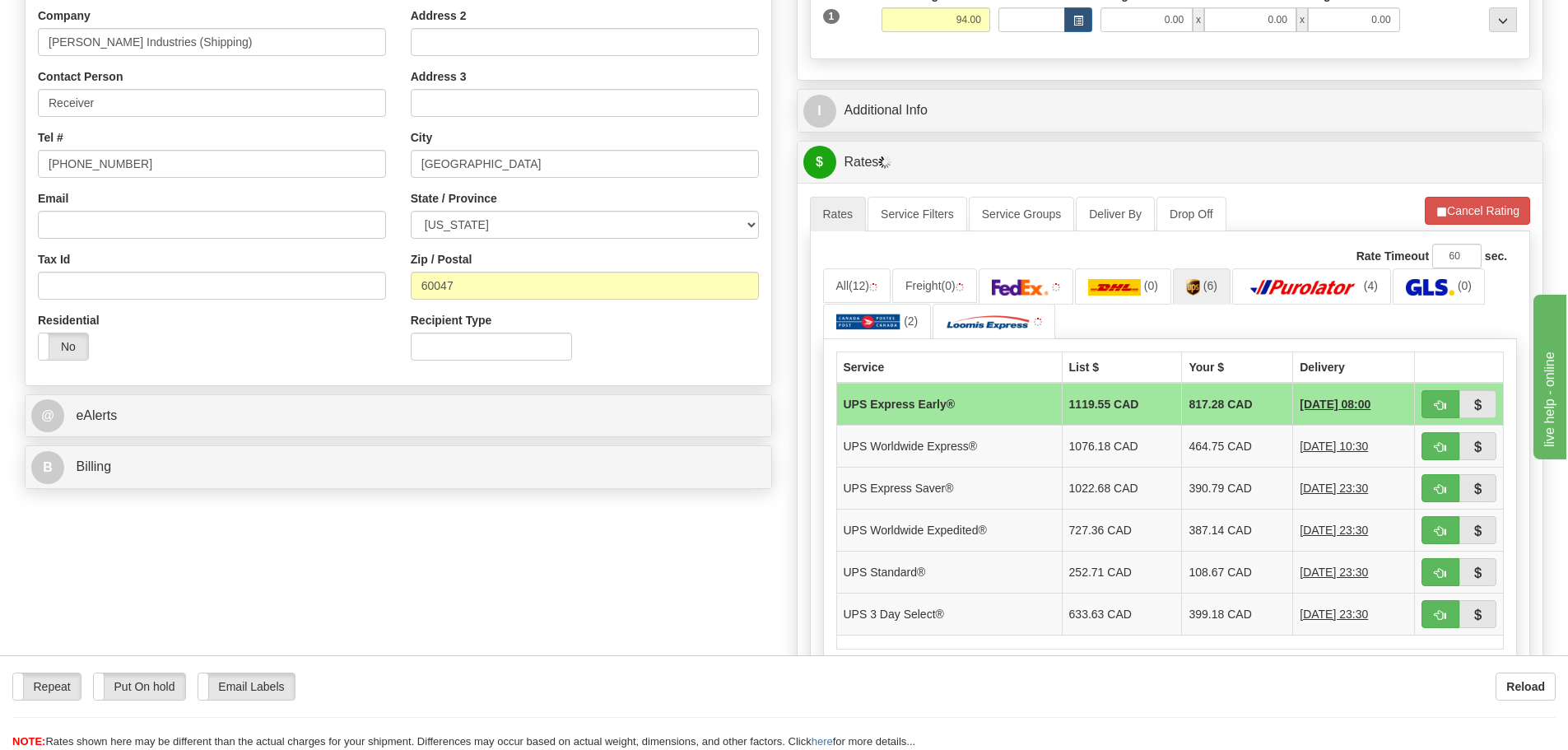
scroll to position [412, 0]
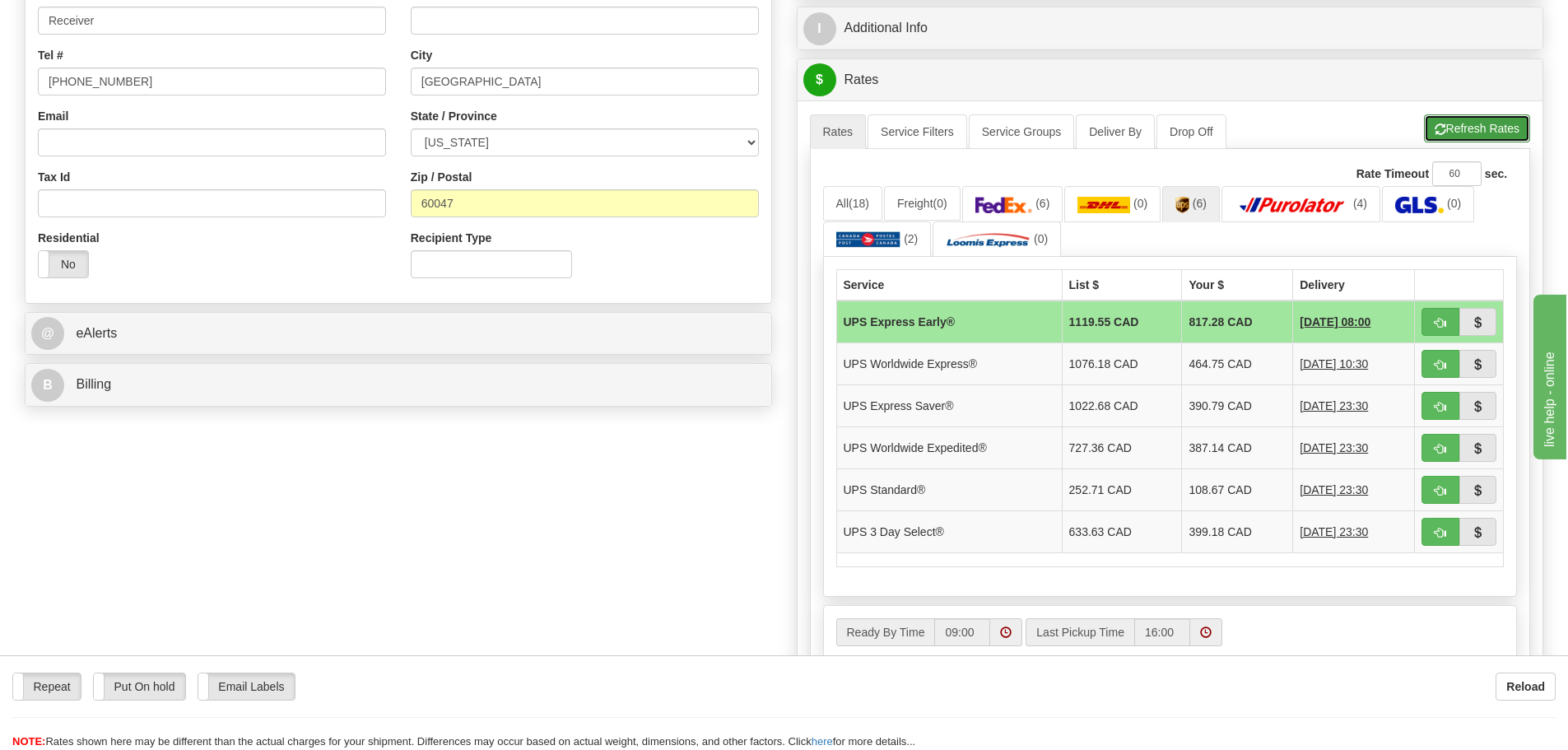
click at [1470, 129] on button "Refresh Rates" at bounding box center [1477, 128] width 106 height 28
